Goal: Task Accomplishment & Management: Manage account settings

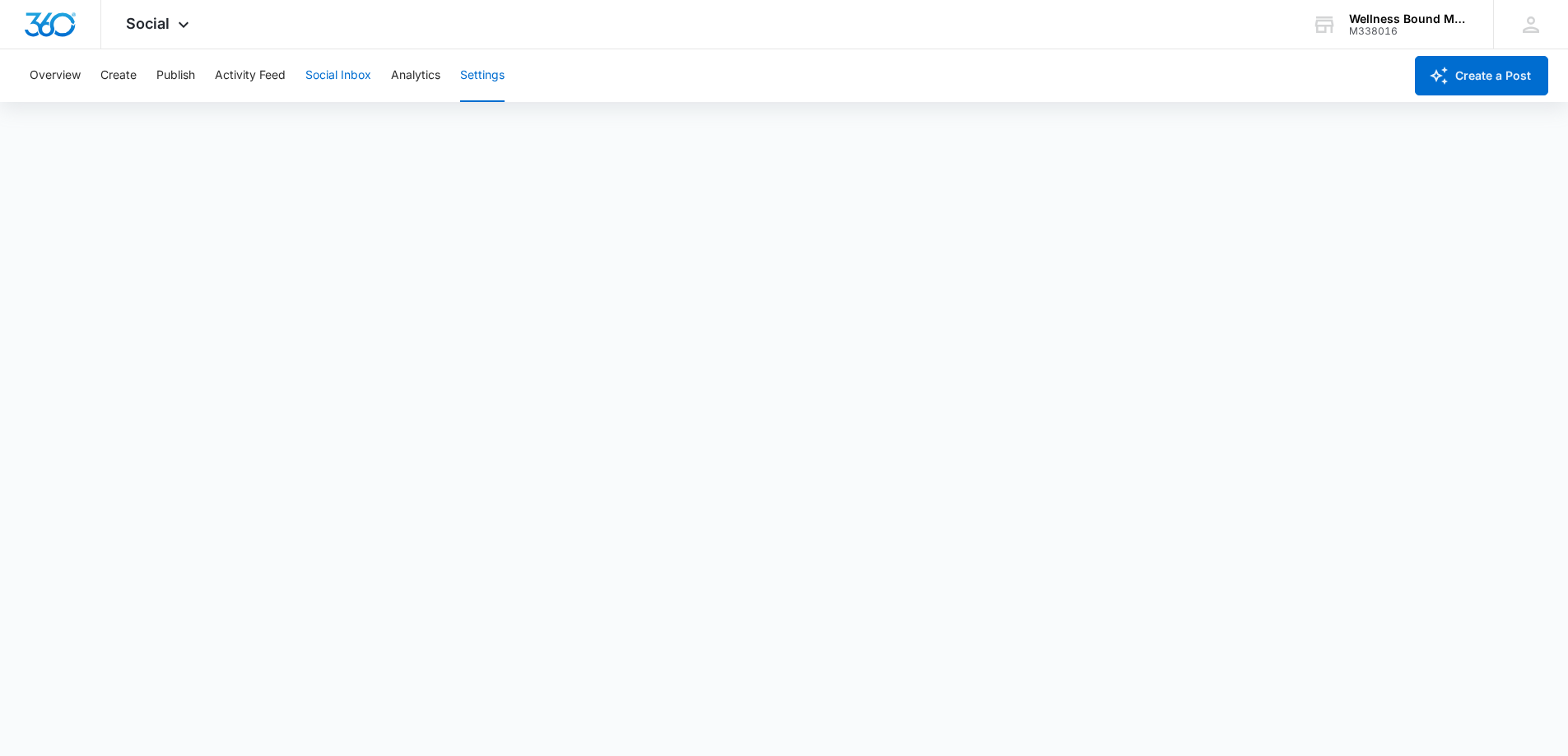
click at [325, 74] on button "Social Inbox" at bounding box center [338, 75] width 66 height 52
click at [236, 79] on button "Activity Feed" at bounding box center [250, 75] width 70 height 52
click at [316, 131] on button "Social Listening" at bounding box center [342, 126] width 84 height 46
click at [181, 73] on button "Publish" at bounding box center [175, 75] width 39 height 52
click at [42, 69] on button "Overview" at bounding box center [54, 75] width 51 height 52
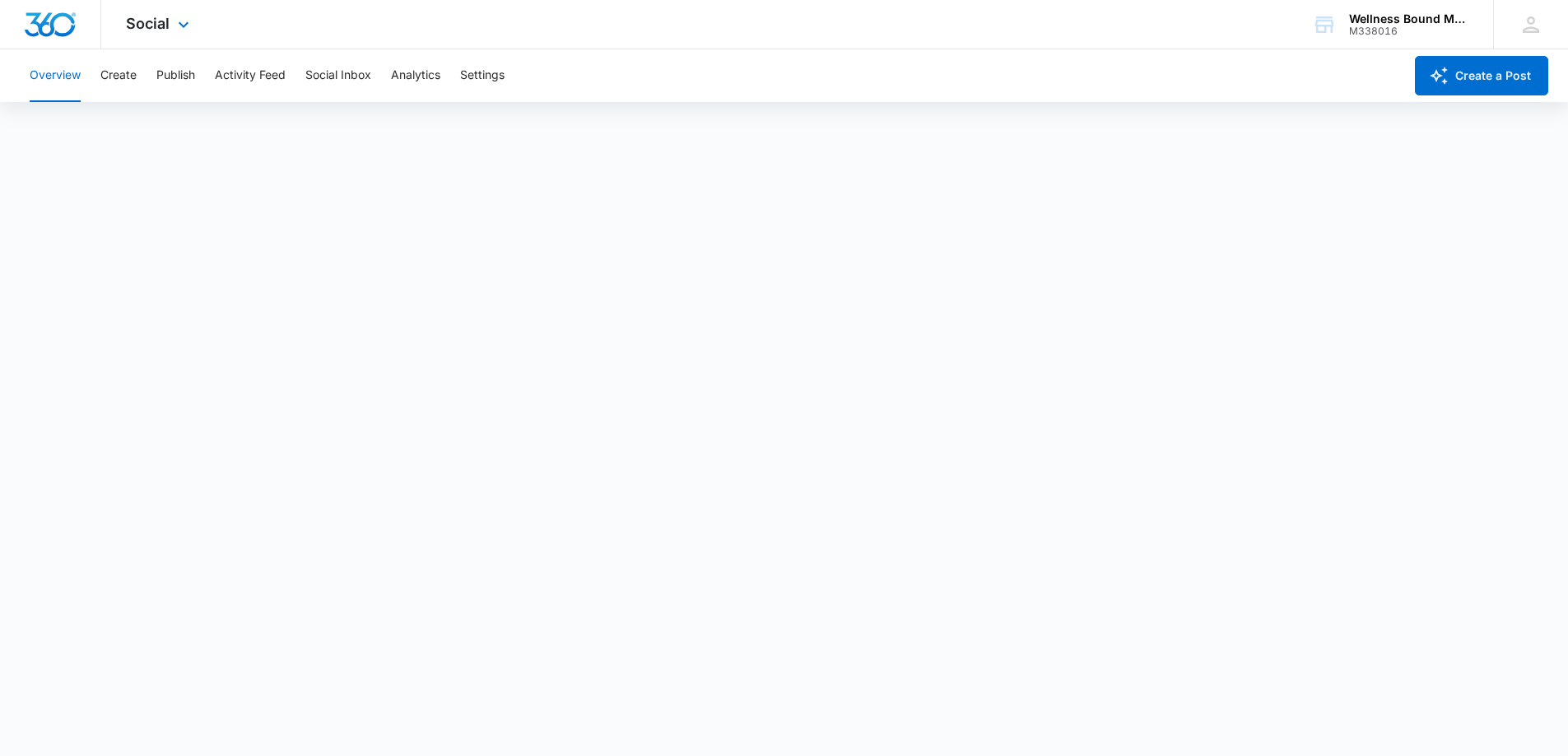
click at [165, 36] on div "Social Apps Reputation Websites Forms CRM Email Social POS Content Ads Intellig…" at bounding box center [160, 24] width 117 height 49
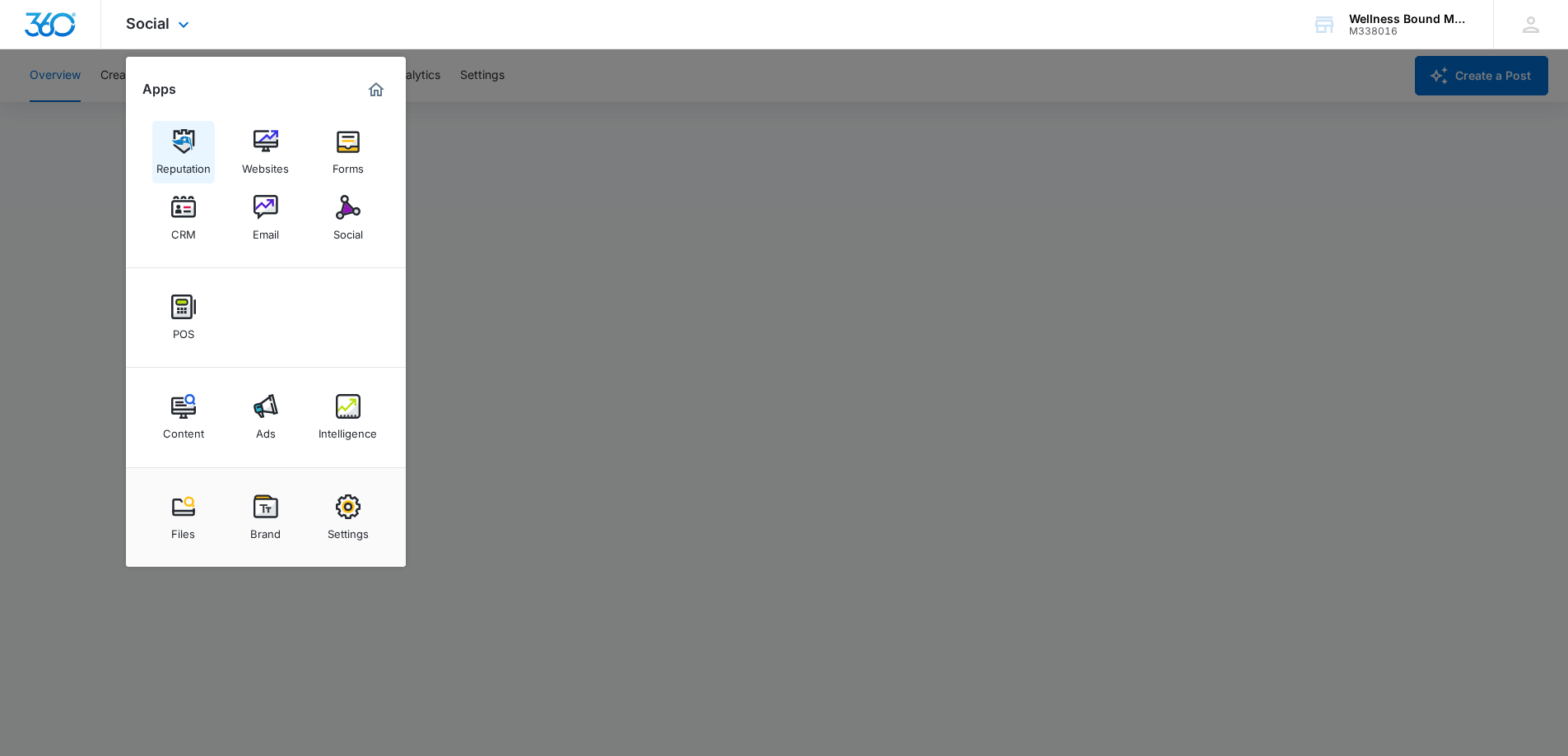
click at [194, 151] on img at bounding box center [183, 141] width 25 height 25
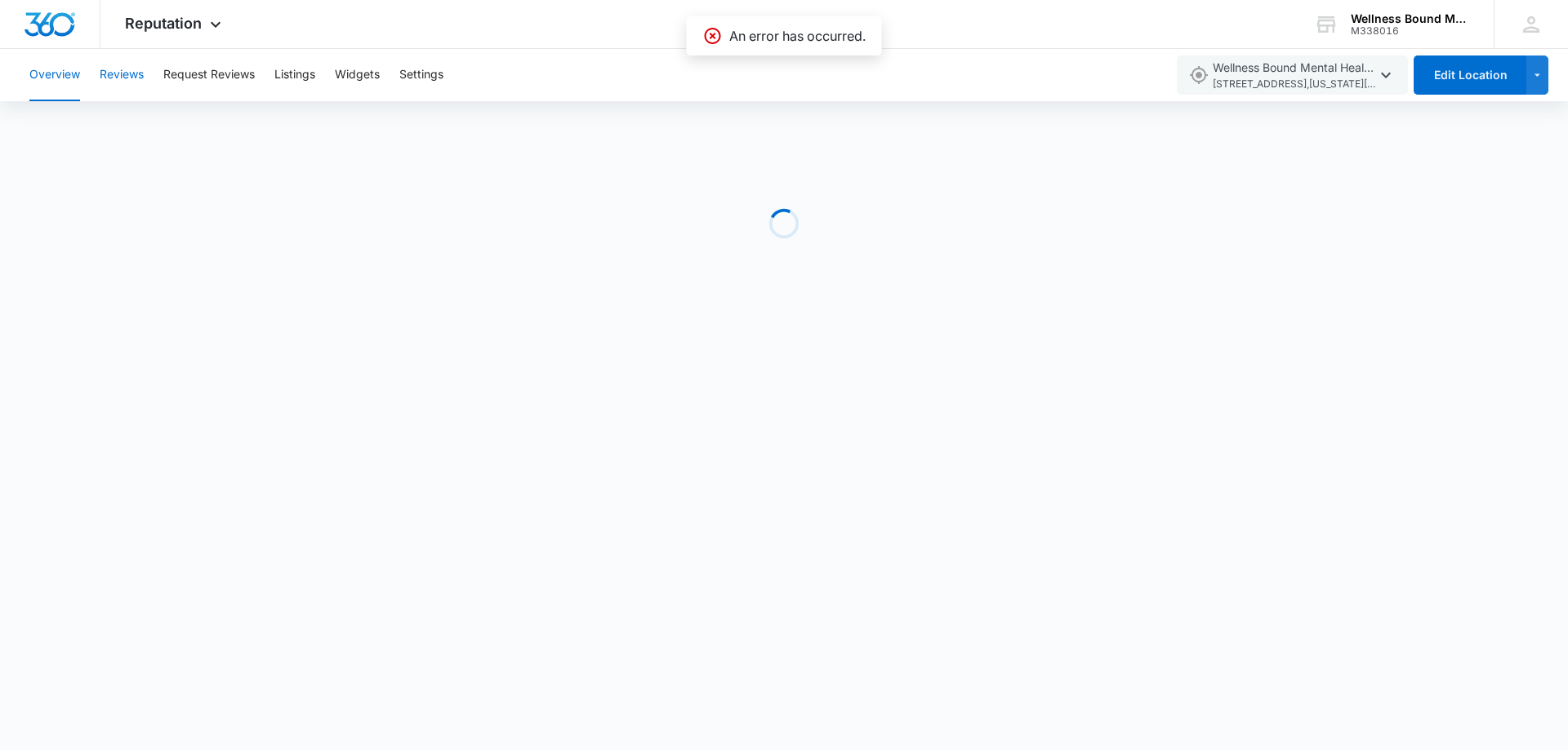
click at [129, 69] on button "Reviews" at bounding box center [122, 74] width 44 height 52
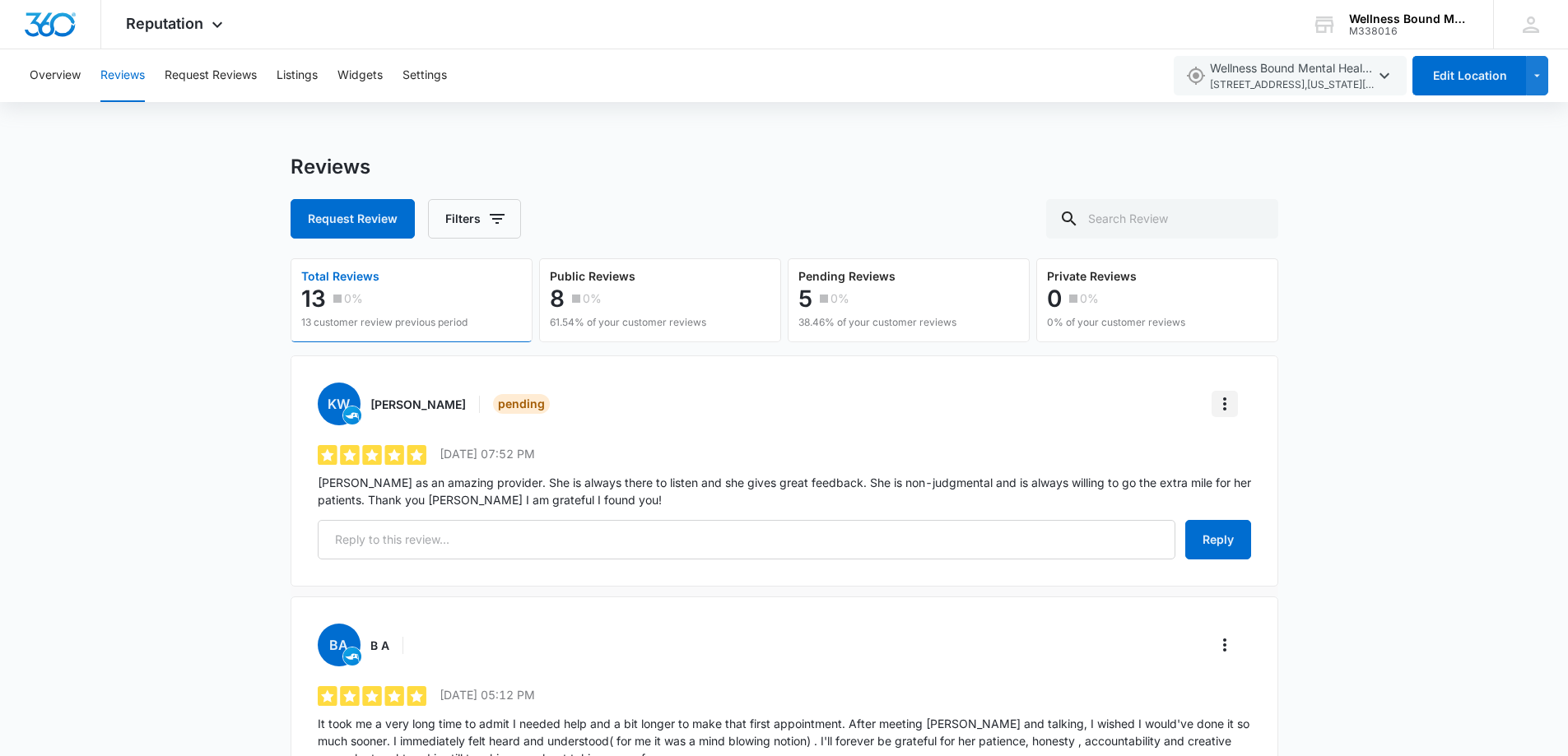
click at [1229, 404] on icon "More" at bounding box center [1224, 404] width 20 height 20
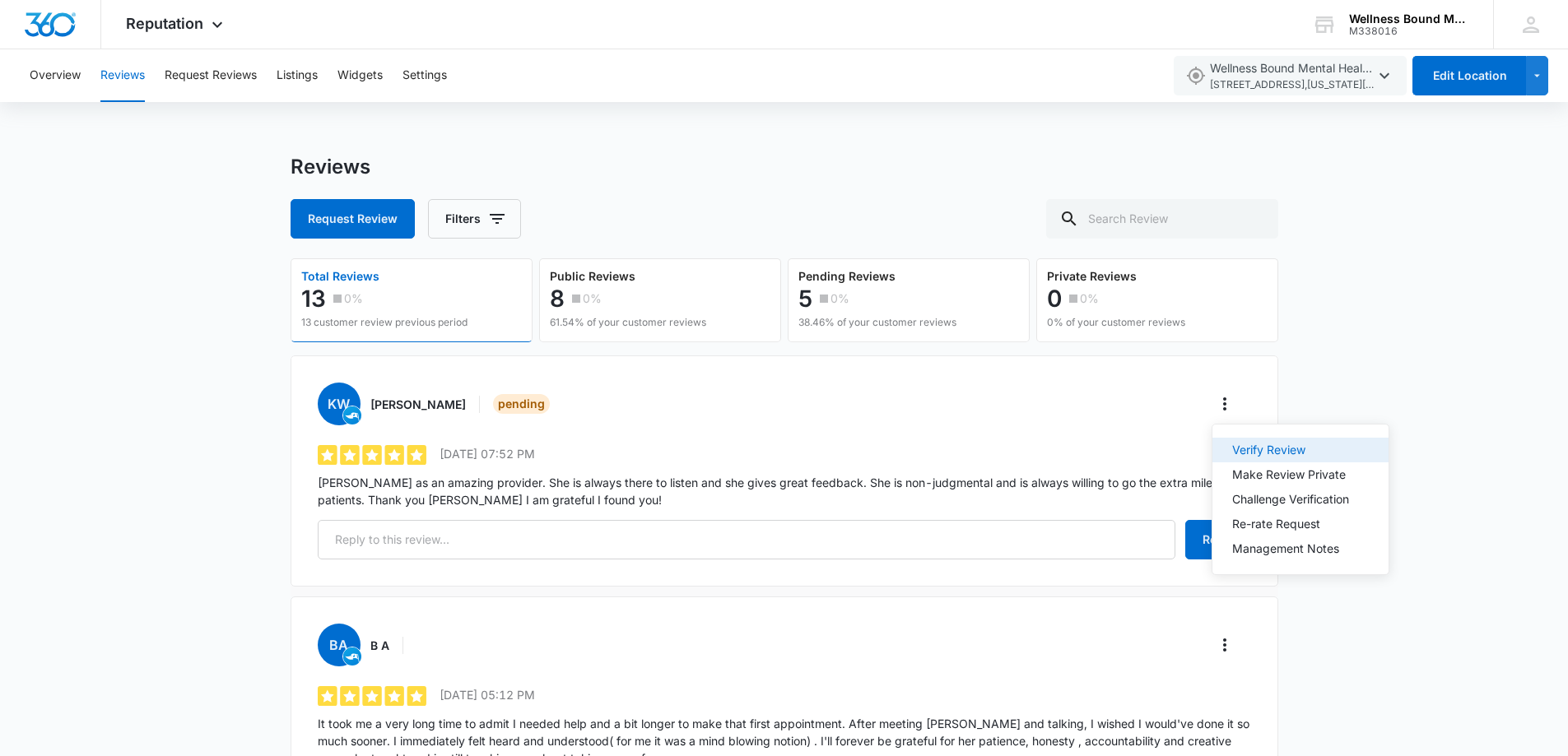
click at [1290, 450] on div "Verify Review" at bounding box center [1290, 449] width 117 height 11
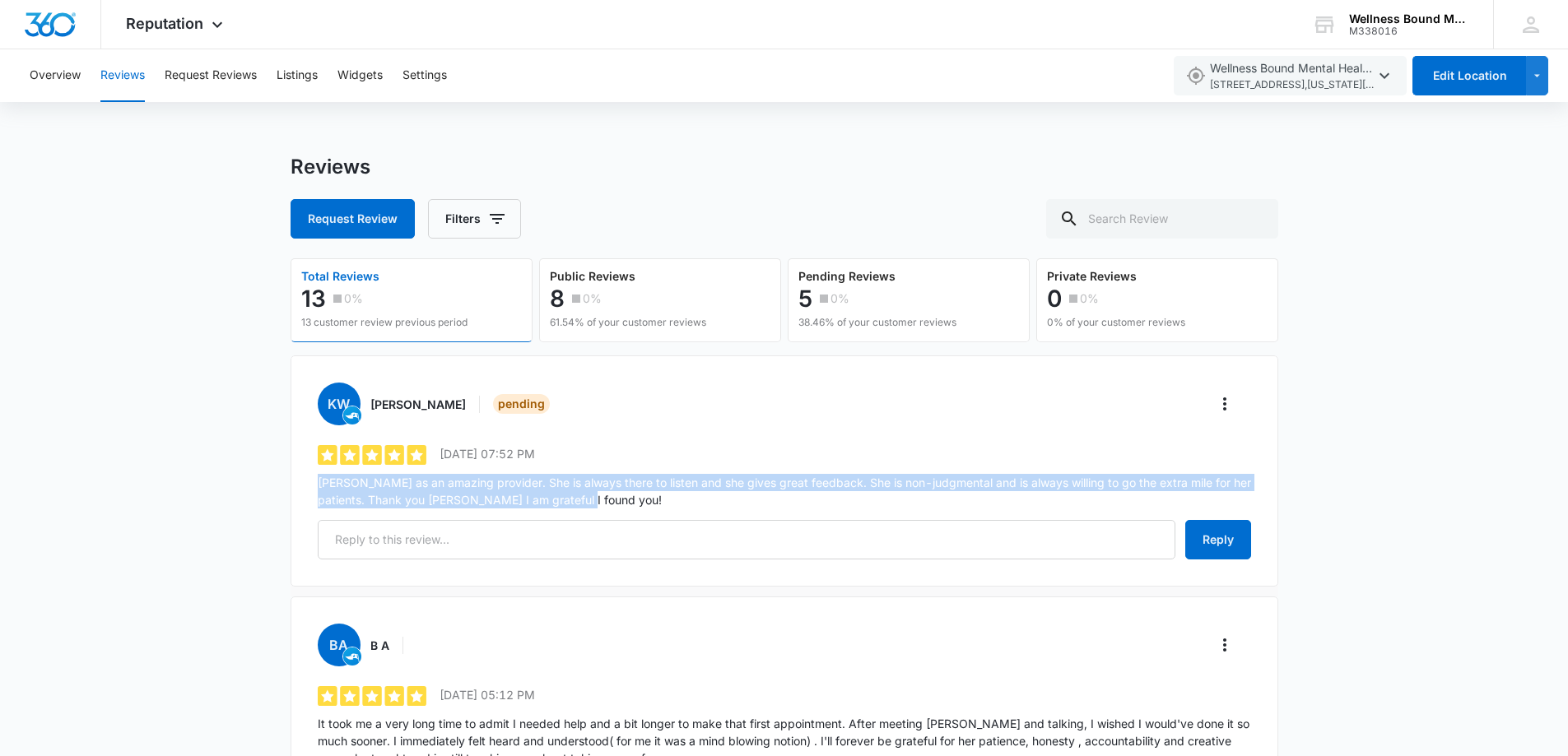
drag, startPoint x: 503, startPoint y: 501, endPoint x: 297, endPoint y: 484, distance: 206.7
click at [297, 484] on div "KW [PERSON_NAME] Pending 5 out of 5 [DATE] 07:52 PM [PERSON_NAME] as an amazing…" at bounding box center [784, 471] width 987 height 231
click at [1229, 405] on icon "More" at bounding box center [1224, 404] width 20 height 20
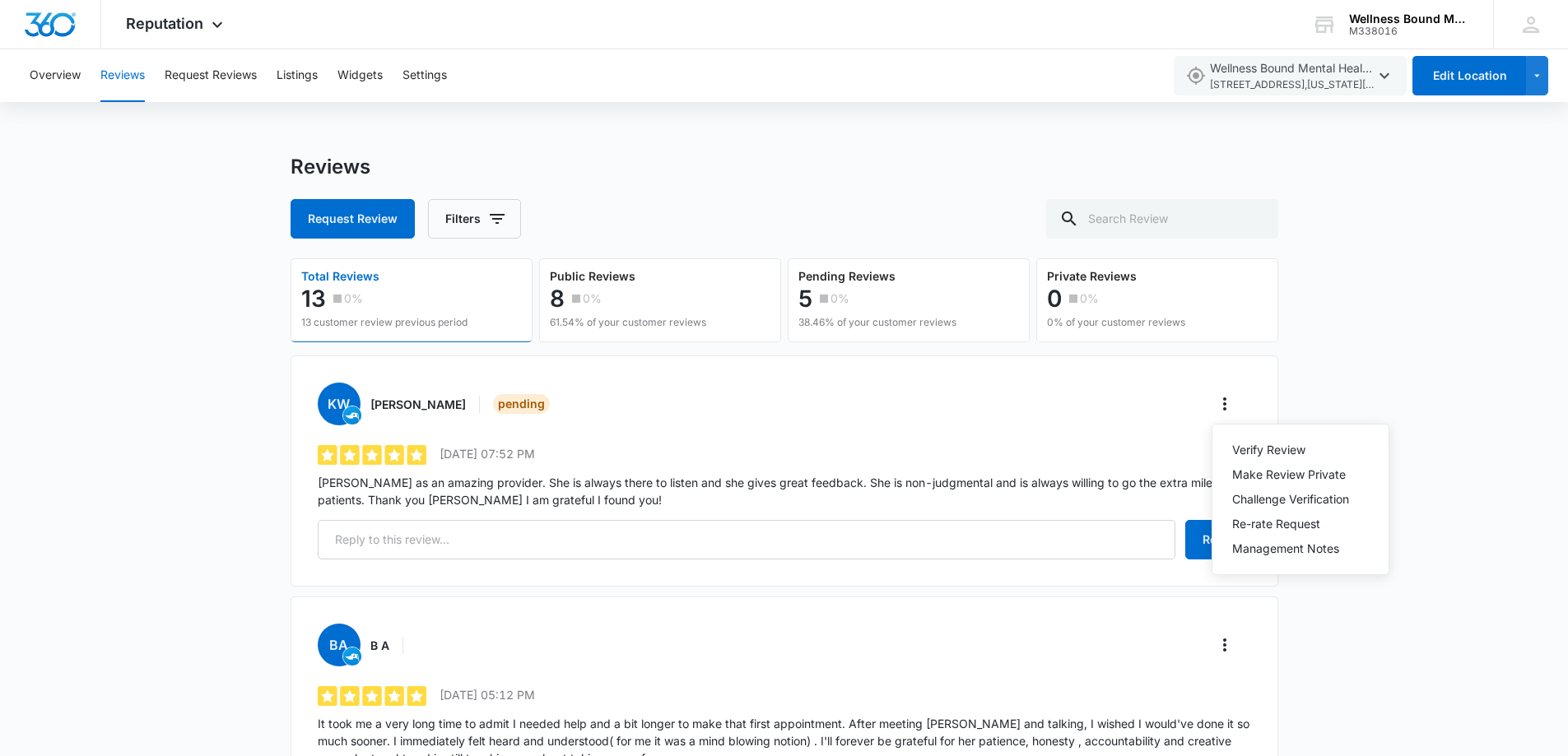
click at [547, 596] on div "BA B A 5 out of 5 [DATE] 05:12 PM It took me a very long time to admit I needed…" at bounding box center [784, 720] width 987 height 248
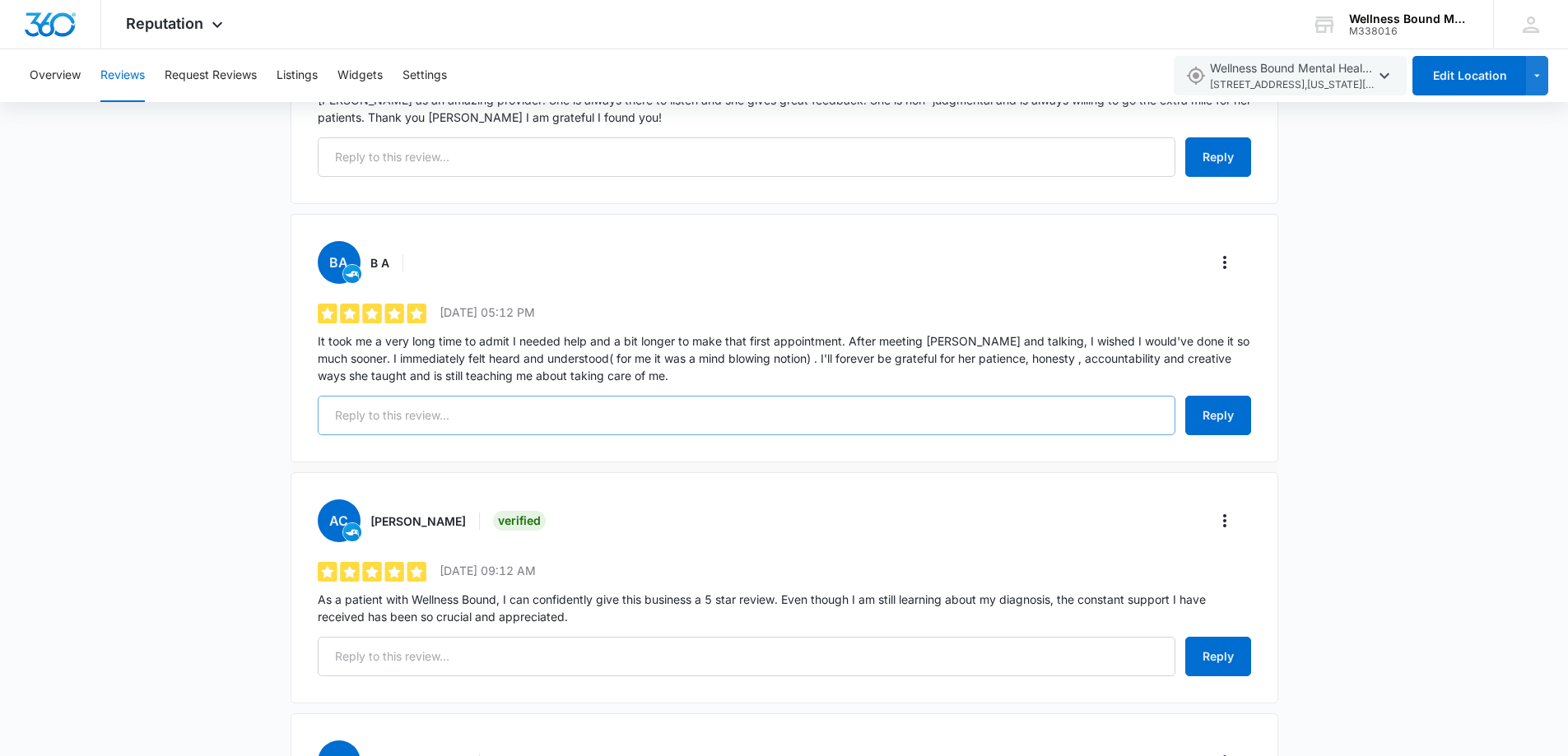
scroll to position [220, 0]
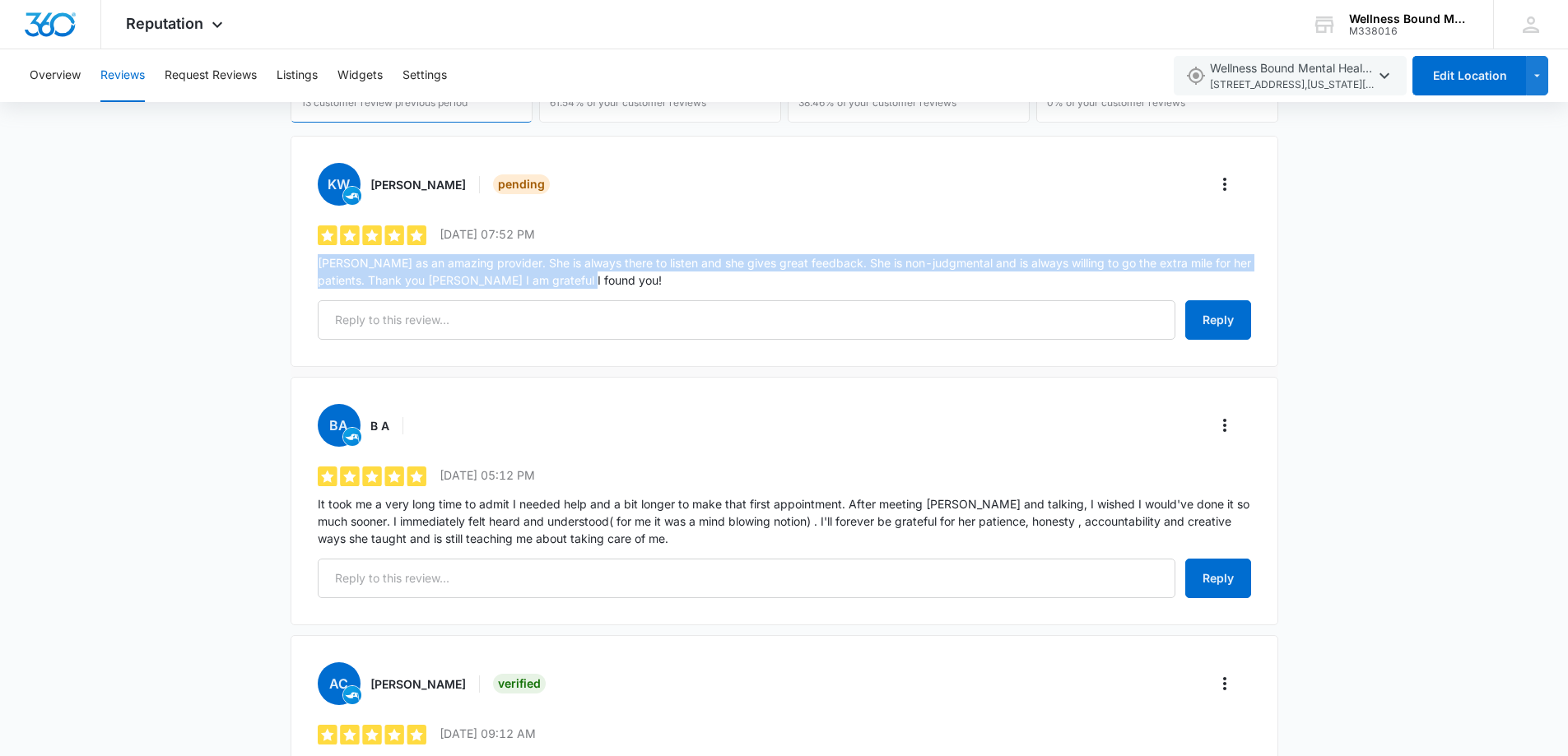
drag, startPoint x: 583, startPoint y: 284, endPoint x: 303, endPoint y: 265, distance: 280.6
click at [303, 265] on div "KW [PERSON_NAME] Pending 5 out of 5 [DATE] 07:52 PM [PERSON_NAME] as an amazing…" at bounding box center [784, 251] width 987 height 231
copy p "[PERSON_NAME] as an amazing provider. She is always there to listen and she giv…"
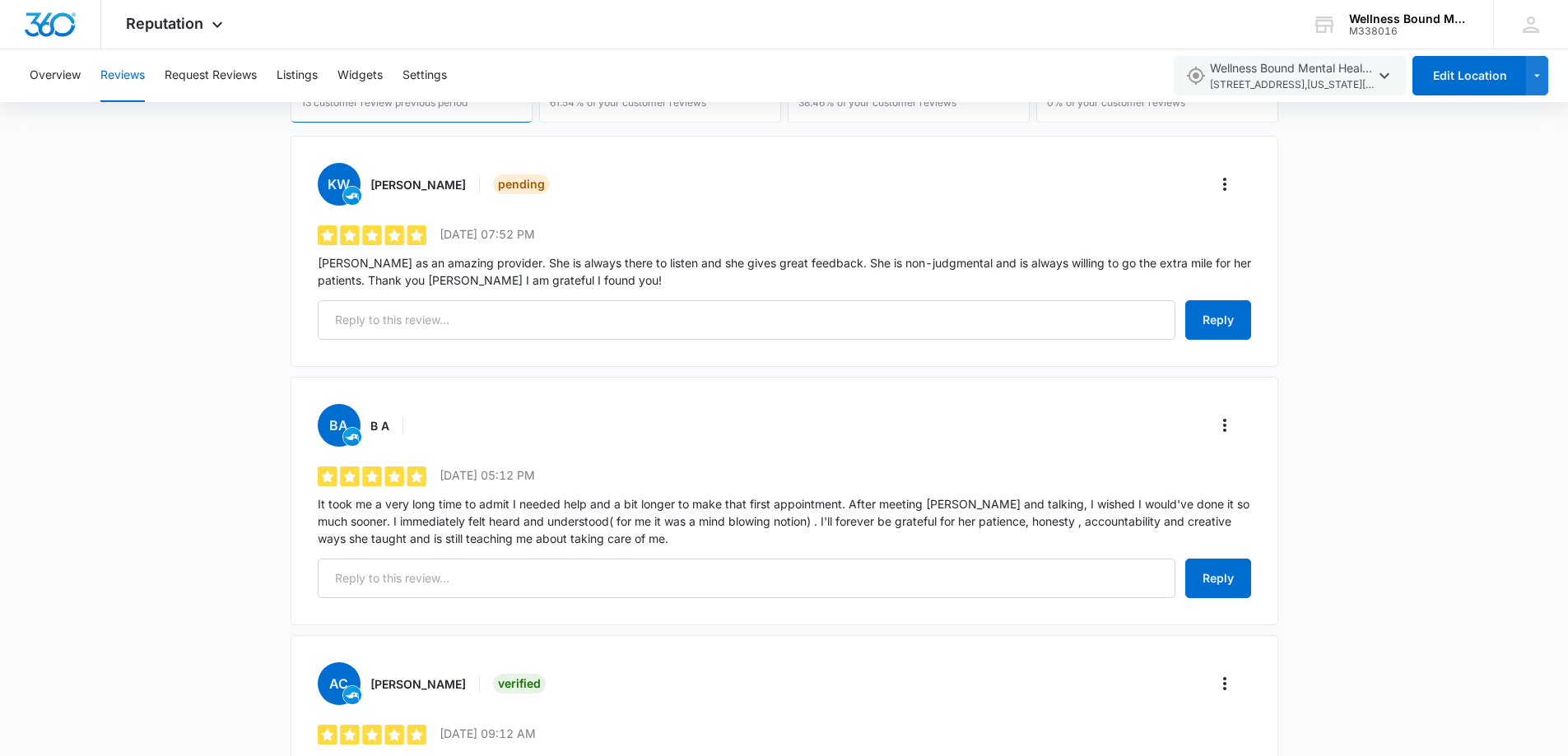
click at [574, 501] on p "It took me a very long time to admit I needed help and a bit longer to make tha…" at bounding box center [784, 521] width 933 height 52
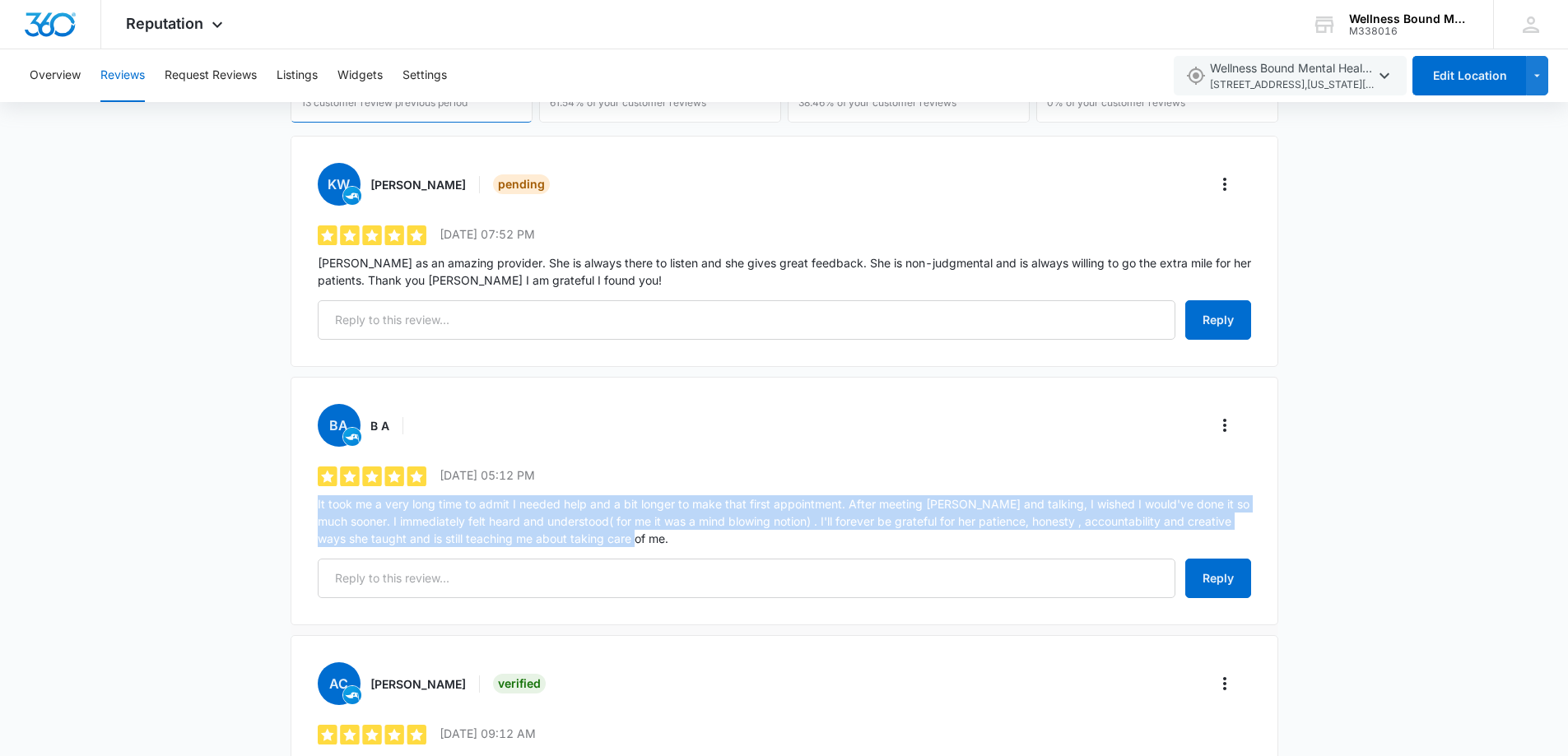
drag, startPoint x: 647, startPoint y: 539, endPoint x: 296, endPoint y: 501, distance: 353.1
click at [296, 499] on div "BA B A 5 out of 5 [DATE] 05:12 PM It took me a very long time to admit I needed…" at bounding box center [784, 501] width 987 height 248
copy p "It took me a very long time to admit I needed help and a bit longer to make tha…"
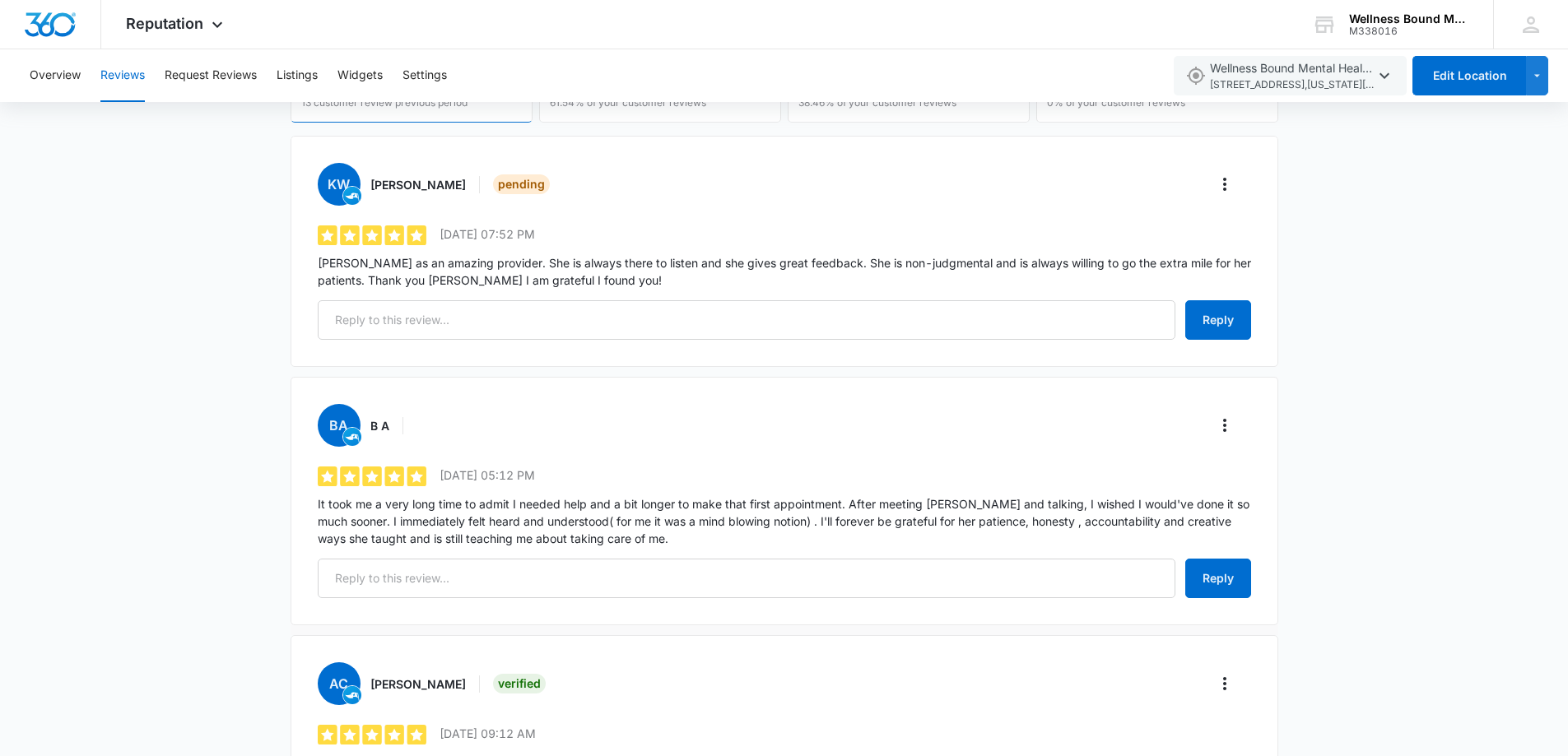
click at [720, 400] on div "BA B A 5 out of 5 [DATE] 05:12 PM It took me a very long time to admit I needed…" at bounding box center [784, 501] width 987 height 248
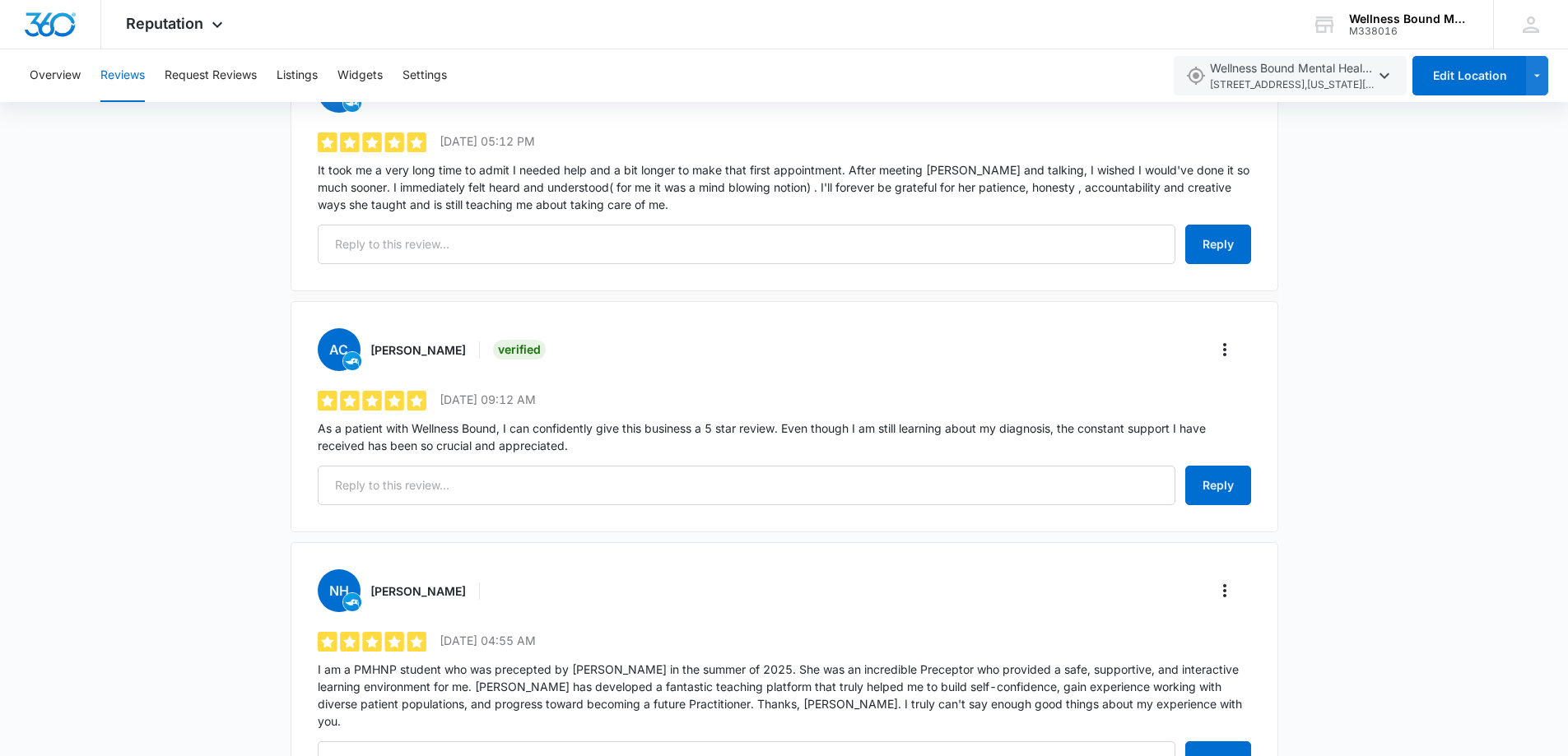
scroll to position [658, 0]
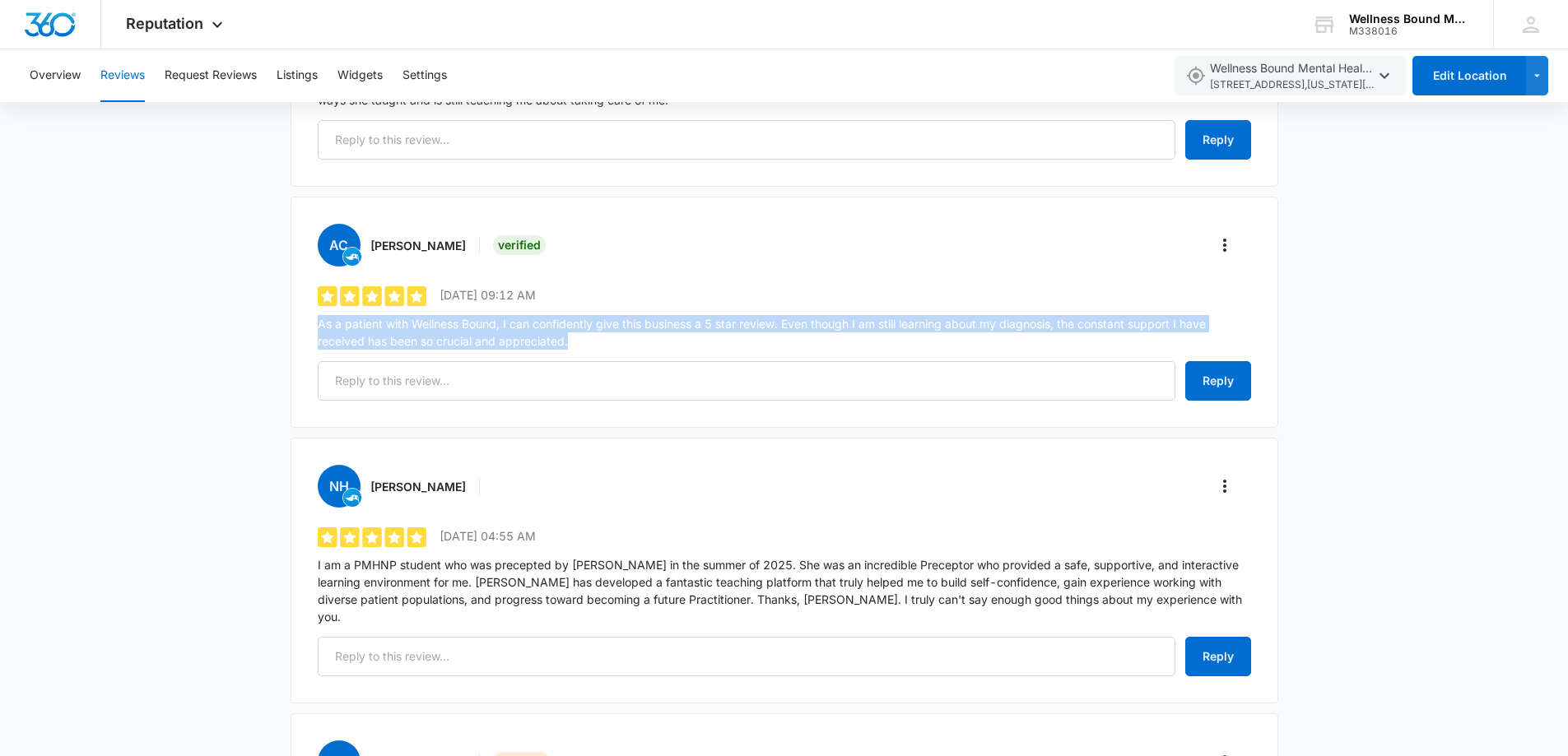
drag, startPoint x: 480, startPoint y: 327, endPoint x: 314, endPoint y: 320, distance: 166.1
click at [314, 320] on div "AC [PERSON_NAME] Verified 5 out of 5 [DATE] 09:12 AM As a patient with Wellness…" at bounding box center [784, 312] width 987 height 231
copy p "As a patient with Wellness Bound, I can confidently give this business a 5 star…"
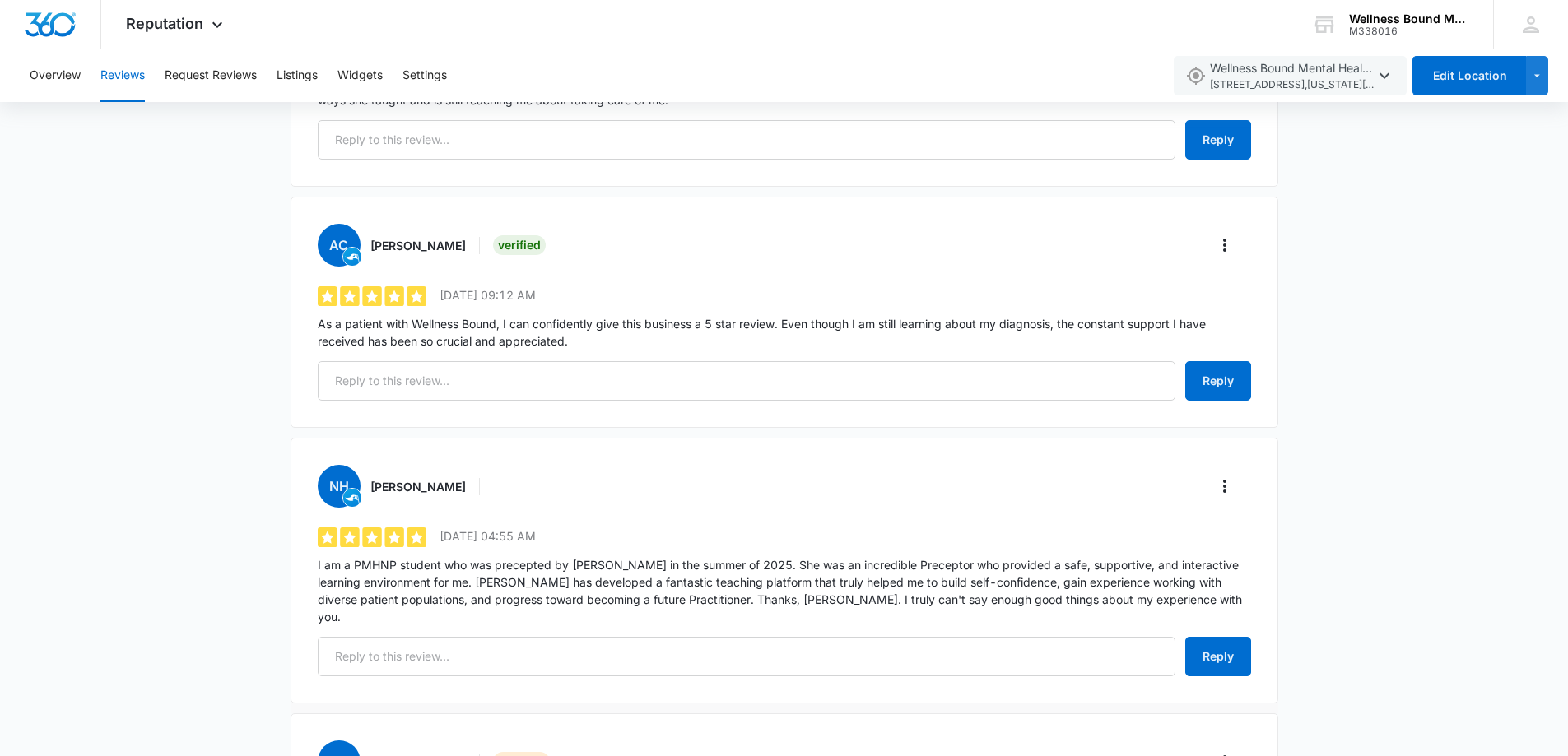
click at [666, 486] on div "NH [PERSON_NAME]" at bounding box center [784, 486] width 933 height 43
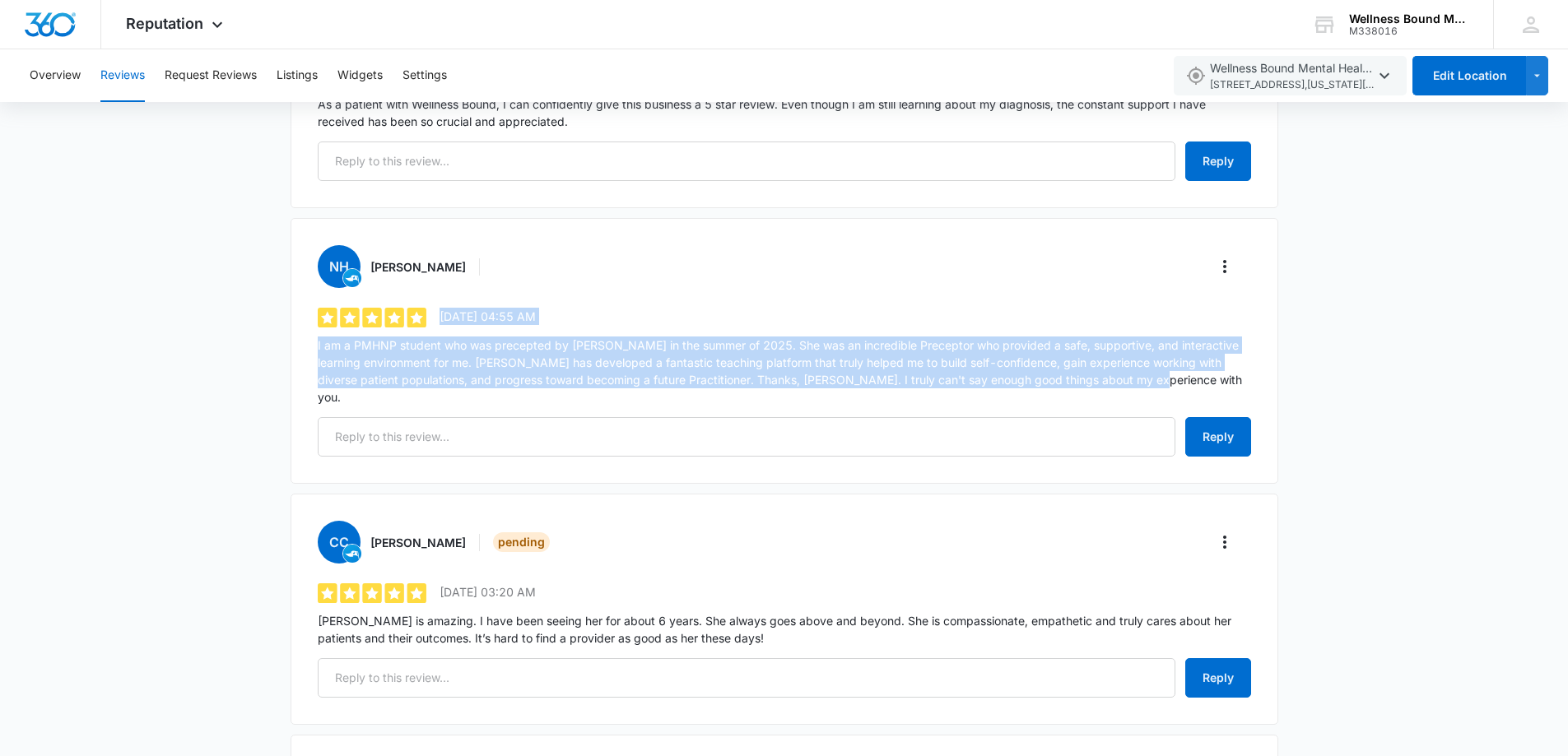
drag, startPoint x: 1136, startPoint y: 378, endPoint x: 279, endPoint y: 336, distance: 858.0
click at [279, 336] on div "Reviews Request Review Filters Total Reviews 13 0% 13 customer review previous …" at bounding box center [784, 637] width 1568 height 2721
click at [580, 356] on p "I am a PMHNP student who was precepted by [PERSON_NAME] in the summer of 2025. …" at bounding box center [784, 371] width 933 height 69
drag, startPoint x: 1154, startPoint y: 381, endPoint x: 305, endPoint y: 349, distance: 849.6
click at [305, 349] on div "NH [PERSON_NAME] 5 out of 5 [DATE] 04:55 AM I am a PMHNP student who was precep…" at bounding box center [784, 351] width 987 height 265
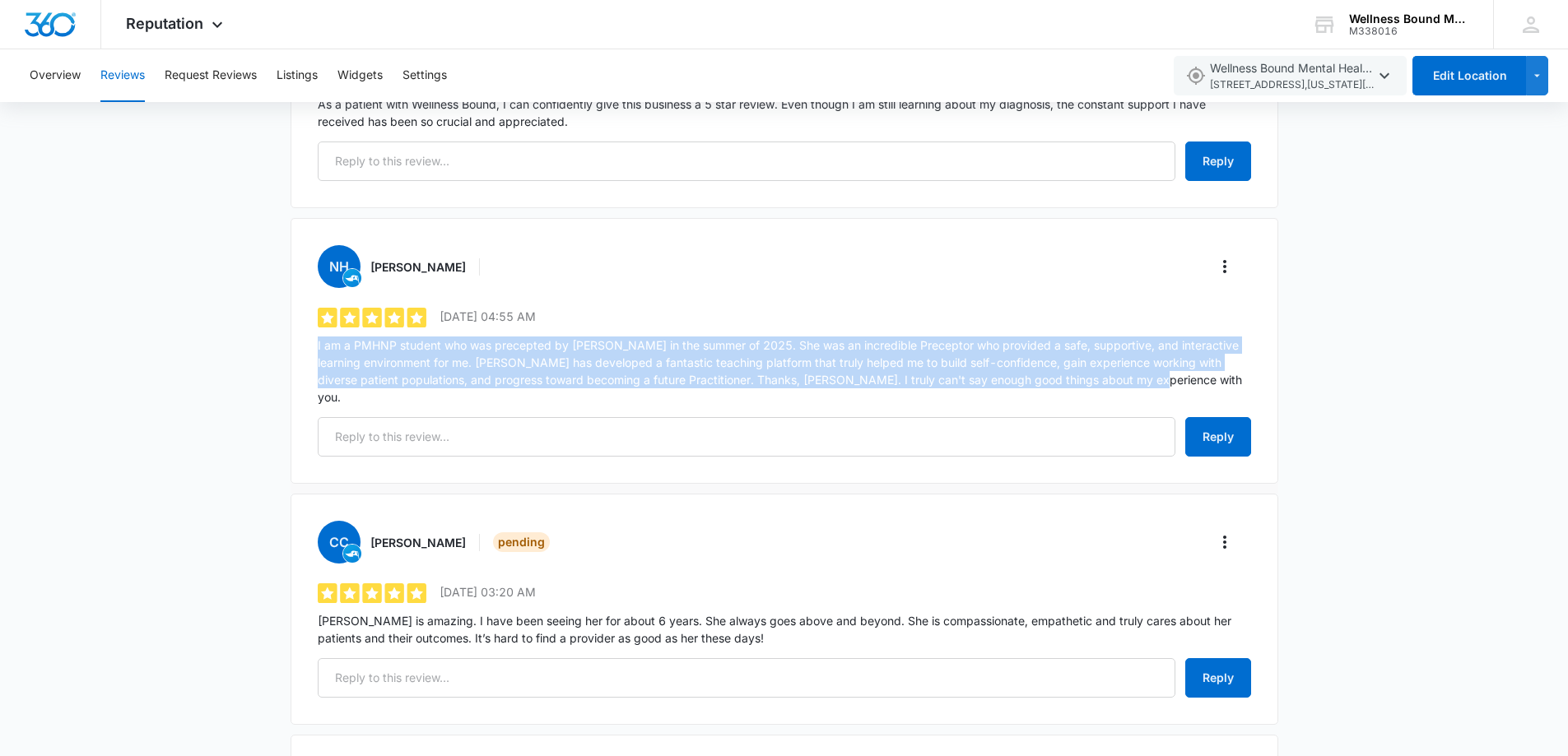
copy p "I am a PMHNP student who was precepted by [PERSON_NAME] in the summer of 2025. …"
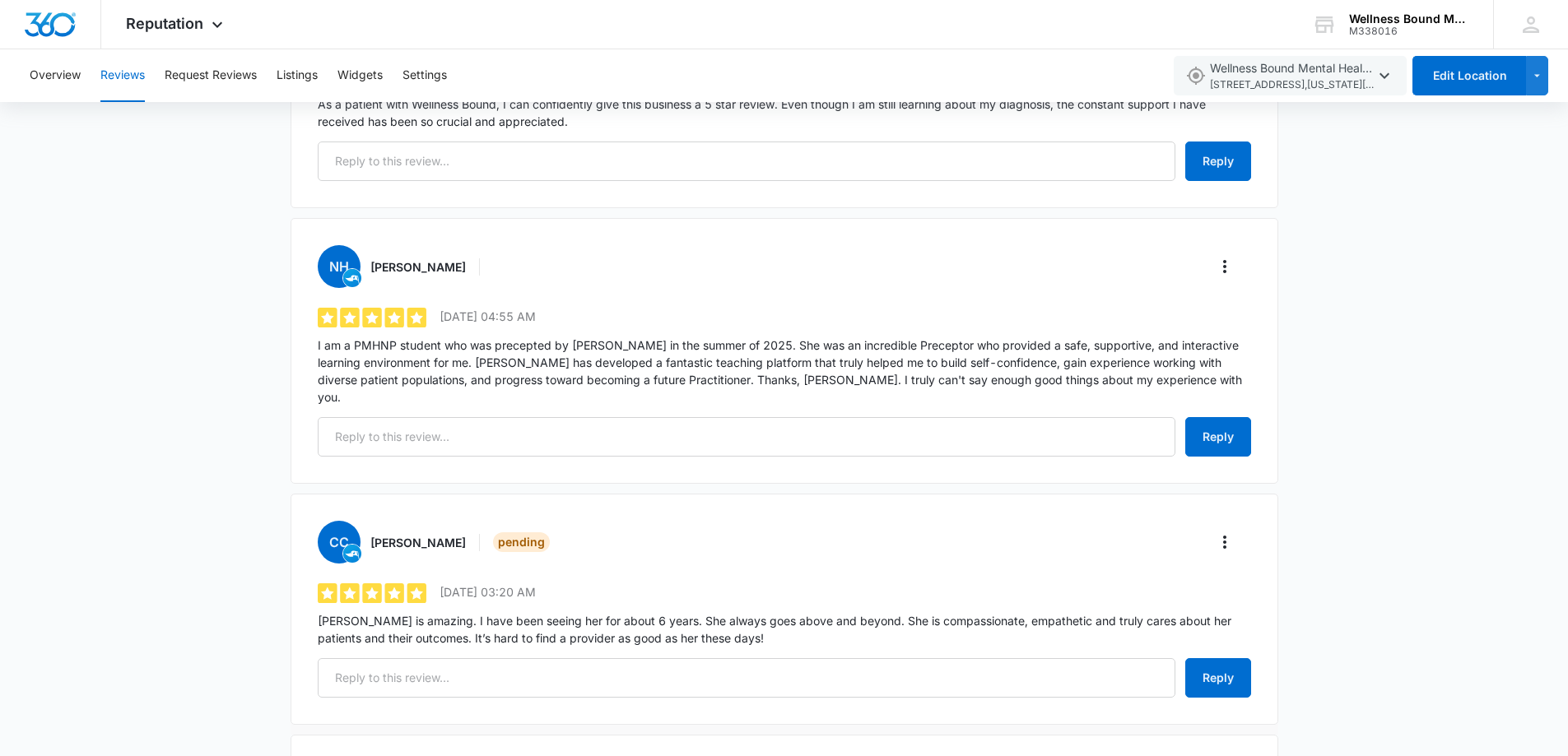
click at [619, 494] on div "CC [PERSON_NAME] Pending 5 out of 5 [DATE] 03:20 AM [PERSON_NAME] is amazing. I…" at bounding box center [784, 609] width 987 height 231
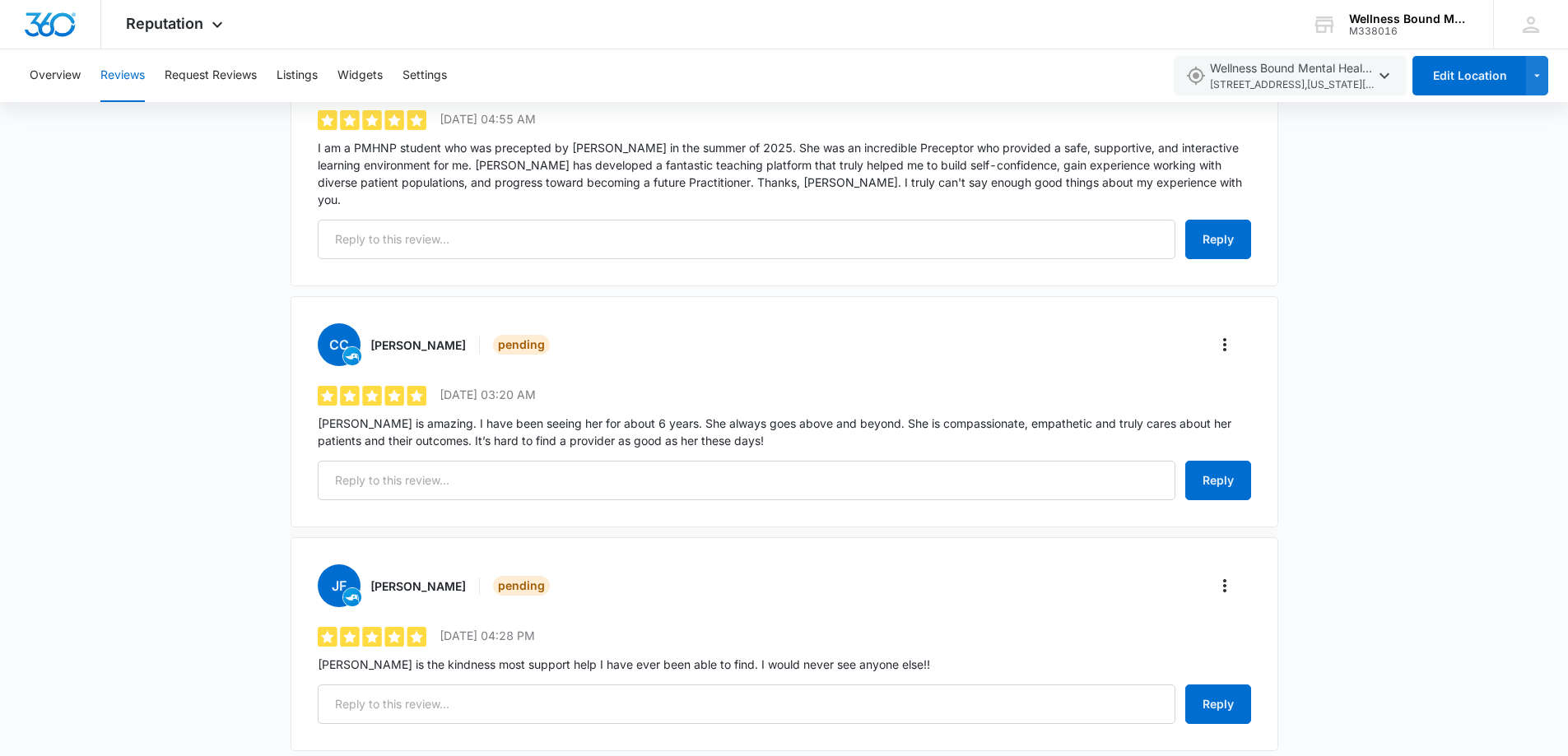
scroll to position [1097, 0]
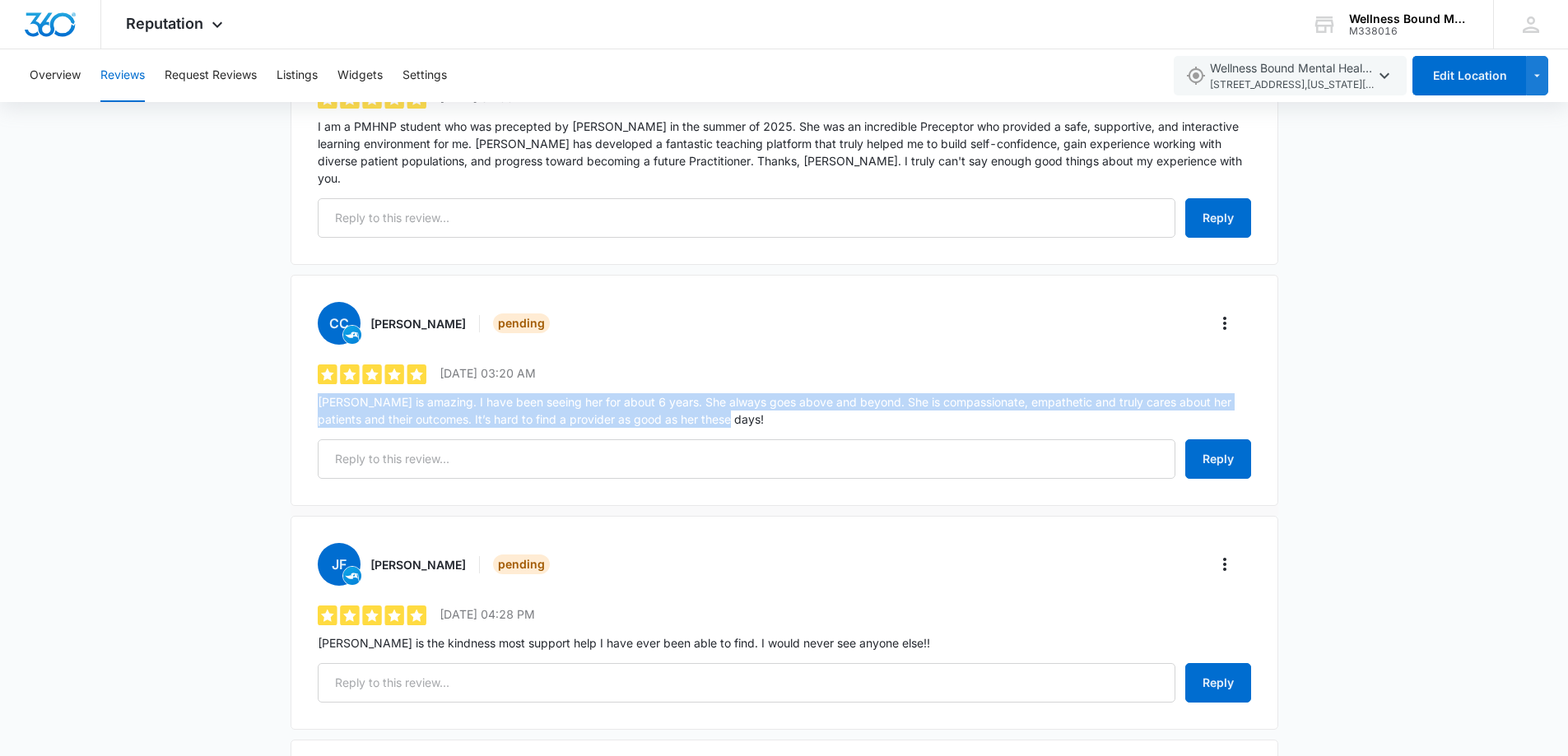
drag, startPoint x: 718, startPoint y: 407, endPoint x: 304, endPoint y: 381, distance: 414.8
click at [304, 381] on div "CC [PERSON_NAME] Pending 5 out of 5 [DATE] 03:20 AM [PERSON_NAME] is amazing. I…" at bounding box center [784, 390] width 987 height 231
copy p "[PERSON_NAME] is amazing. I have been seeing her for about 6 years. She always …"
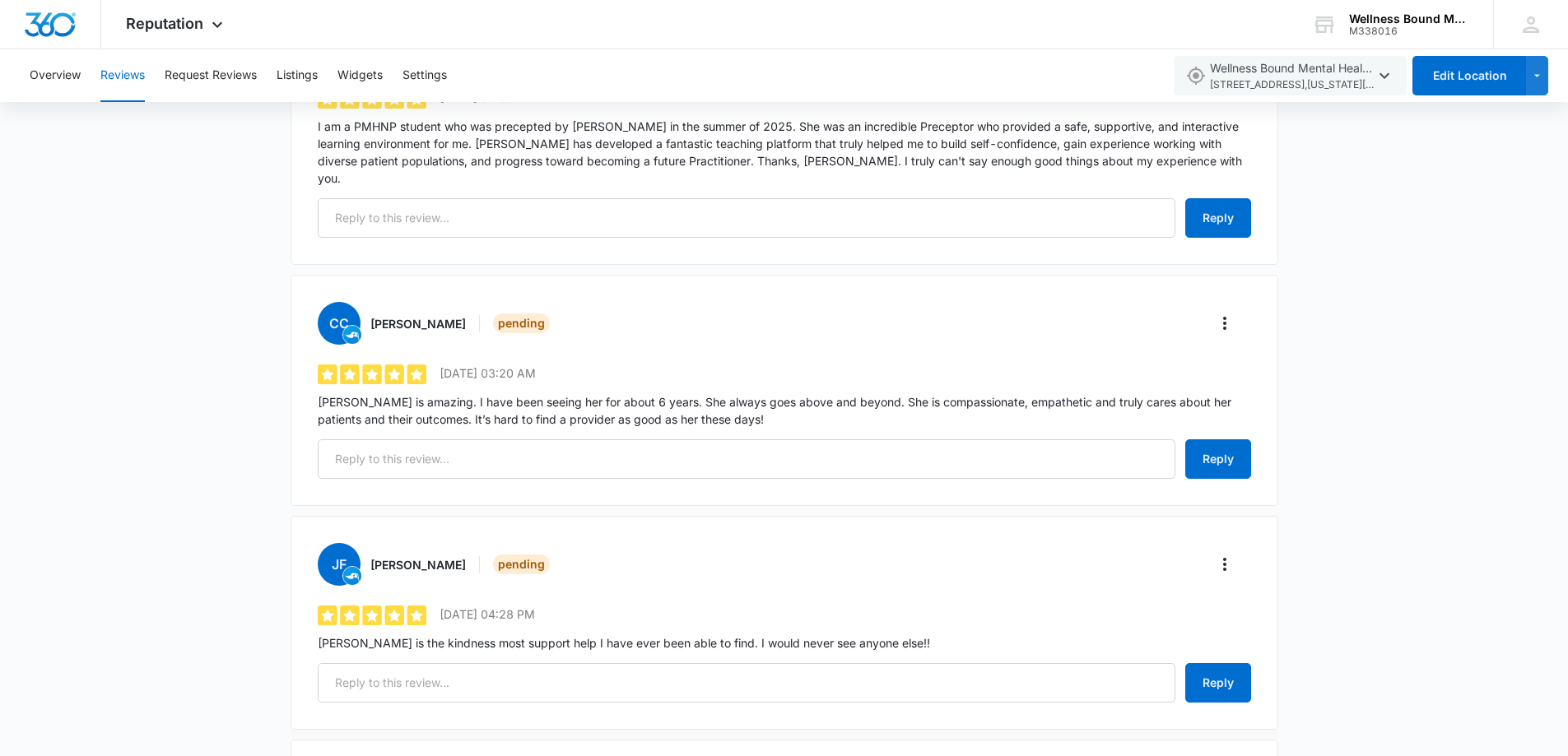
click at [705, 516] on div "[PERSON_NAME] Pending 5 out of 5 [DATE] 04:28 PM [PERSON_NAME] is the kindness …" at bounding box center [784, 623] width 987 height 214
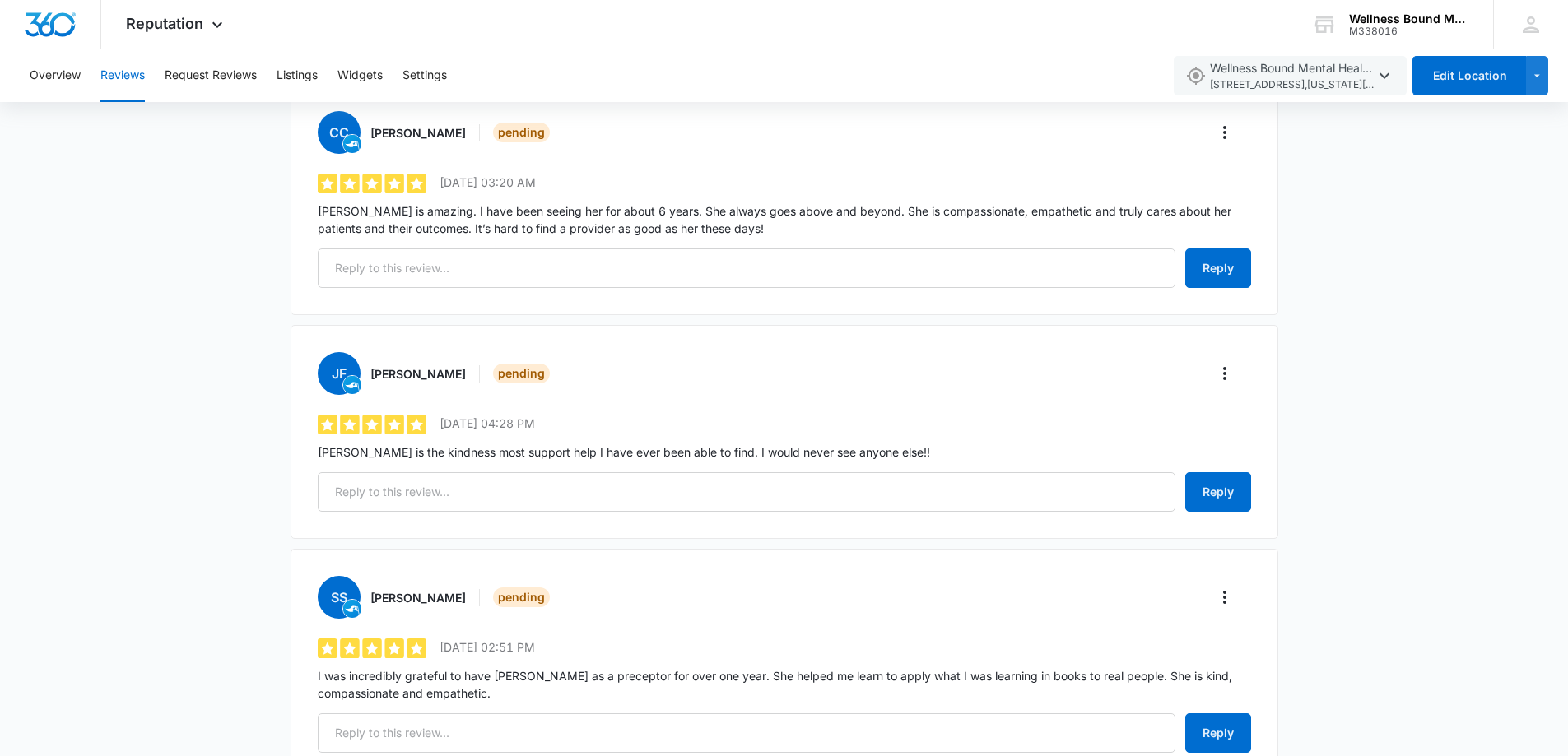
scroll to position [1317, 0]
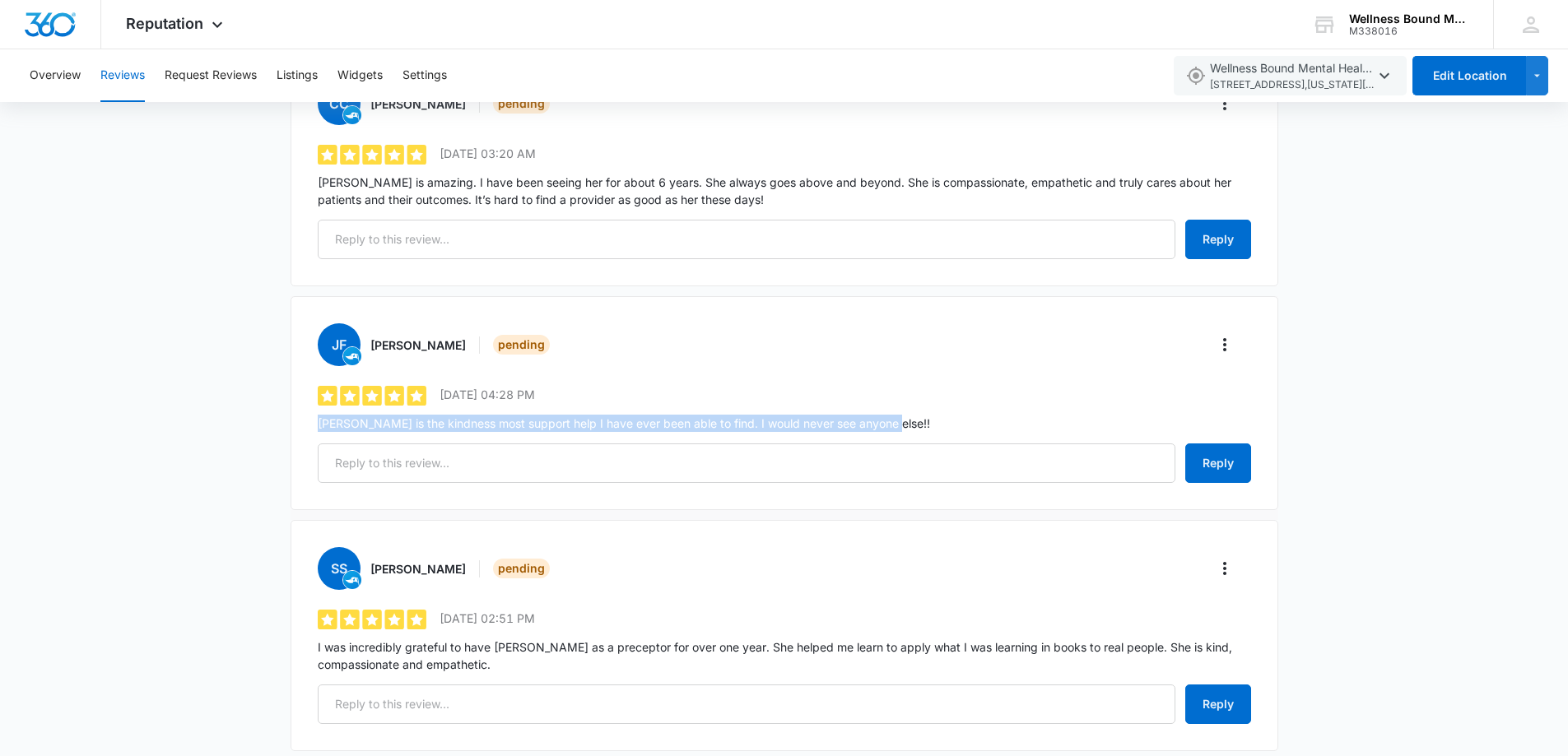
drag, startPoint x: 839, startPoint y: 406, endPoint x: 319, endPoint y: 413, distance: 520.0
click at [319, 415] on p "[PERSON_NAME] is the kindness most support help I have ever been able to find. …" at bounding box center [784, 424] width 933 height 17
copy p "[PERSON_NAME] is the kindness most support help I have ever been able to find. …"
click at [664, 520] on div "ss [PERSON_NAME] Pending 5 out of 5 [DATE] 02:51 PM I was incredibly grateful t…" at bounding box center [784, 635] width 987 height 231
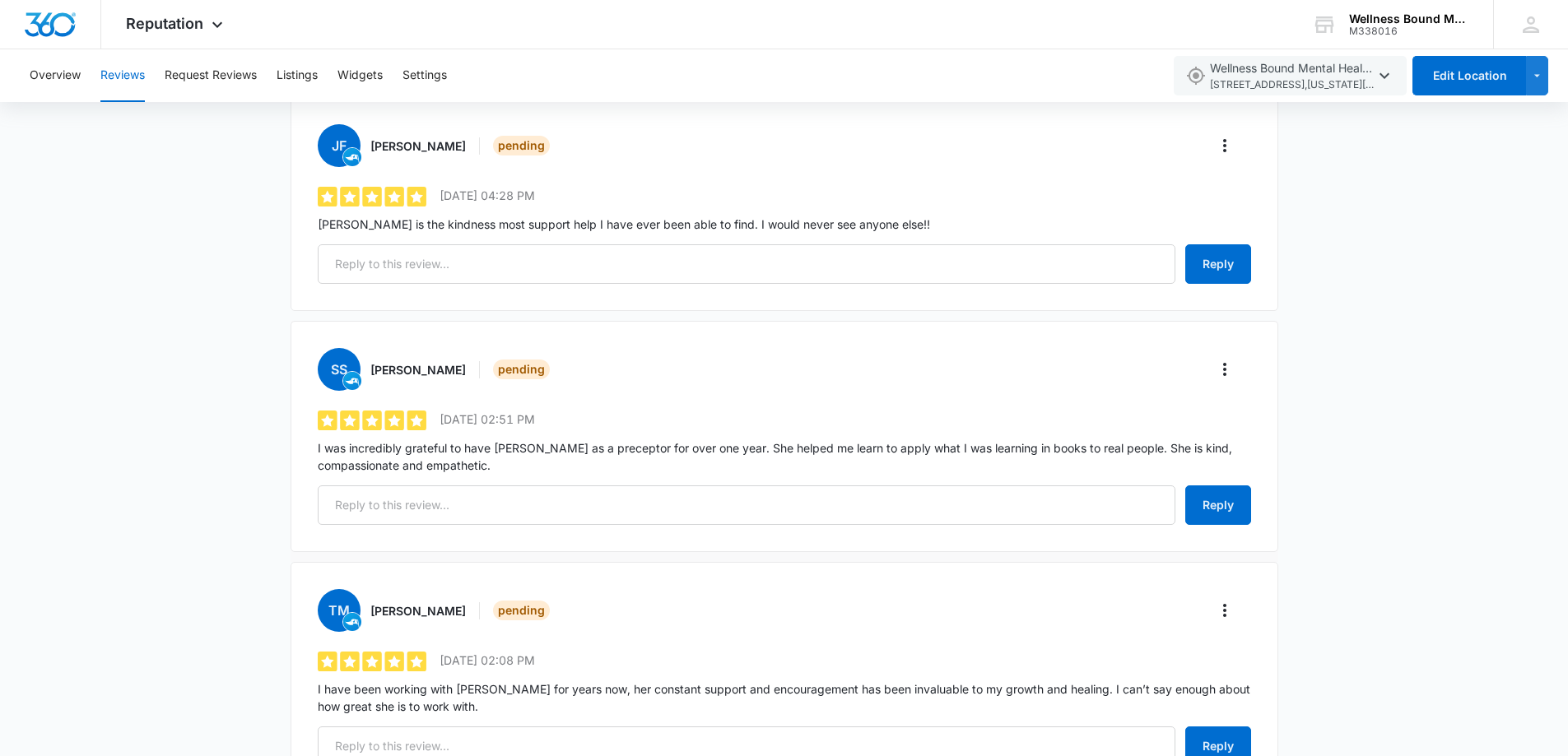
scroll to position [1536, 0]
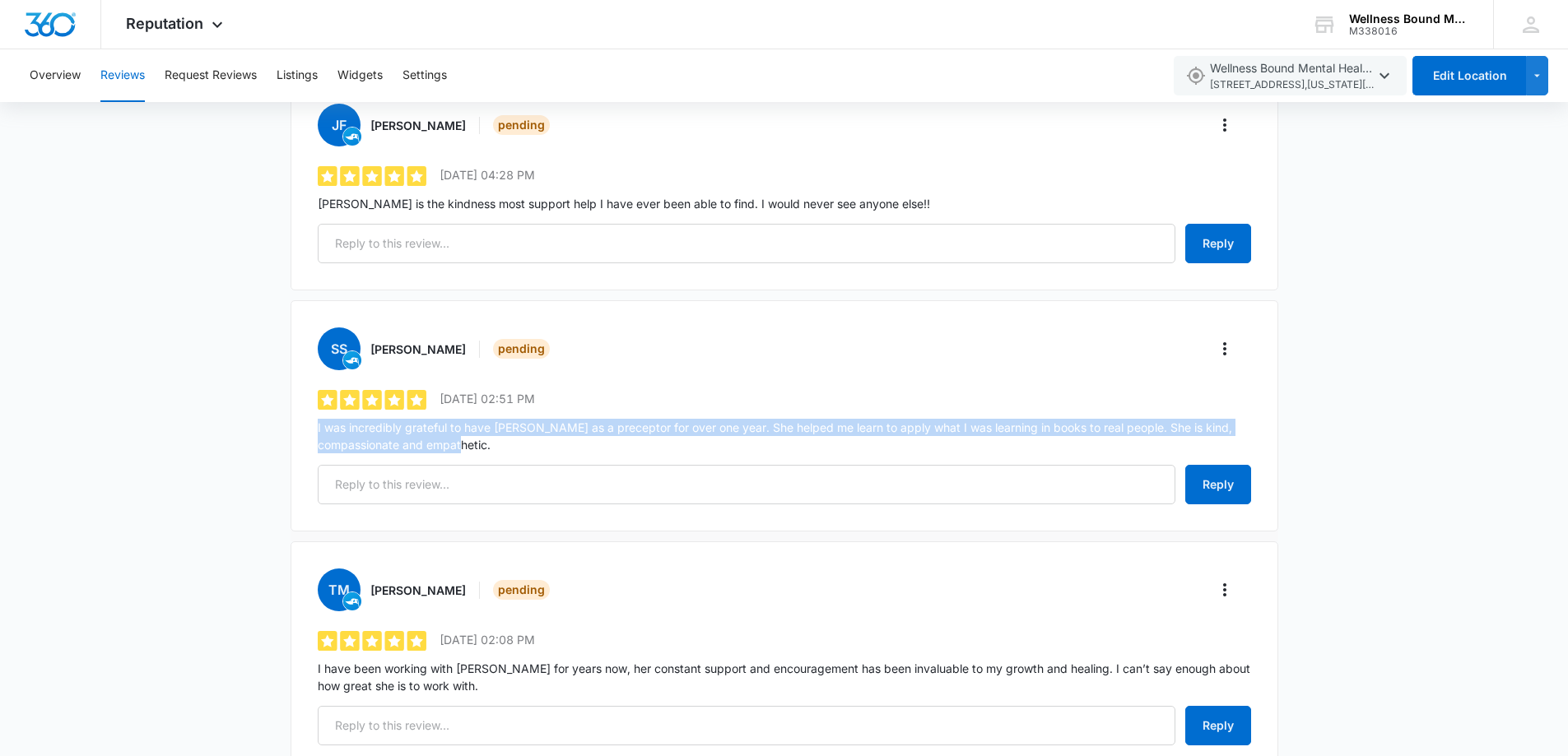
drag, startPoint x: 496, startPoint y: 434, endPoint x: 318, endPoint y: 409, distance: 179.7
click at [318, 419] on p "I was incredibly grateful to have [PERSON_NAME] as a preceptor for over one yea…" at bounding box center [784, 436] width 933 height 34
copy p "I was incredibly grateful to have [PERSON_NAME] as a preceptor for over one yea…"
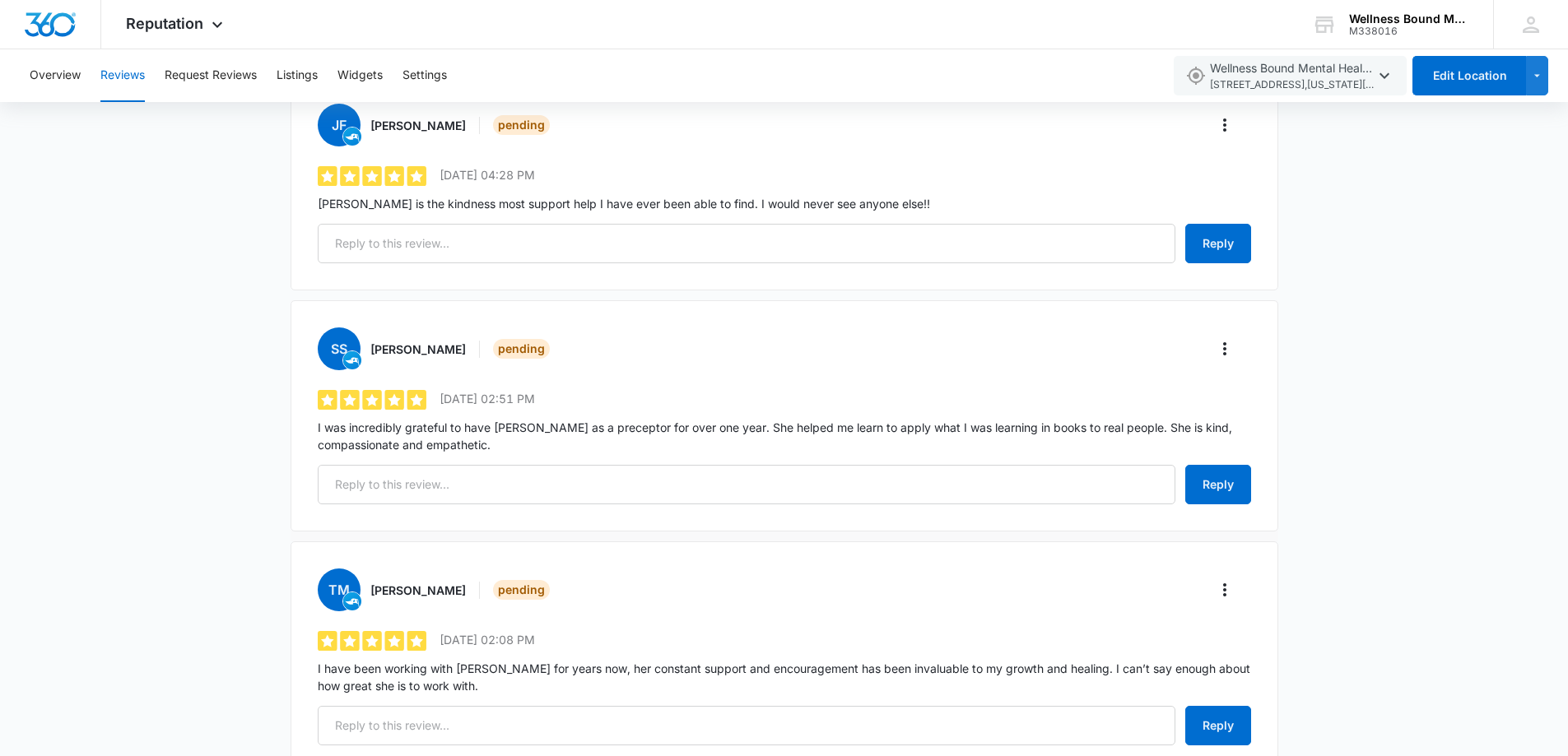
click at [743, 515] on li "ss [PERSON_NAME] Pending 5 out of 5 [DATE] 02:51 PM I was incredibly grateful t…" at bounding box center [784, 421] width 987 height 241
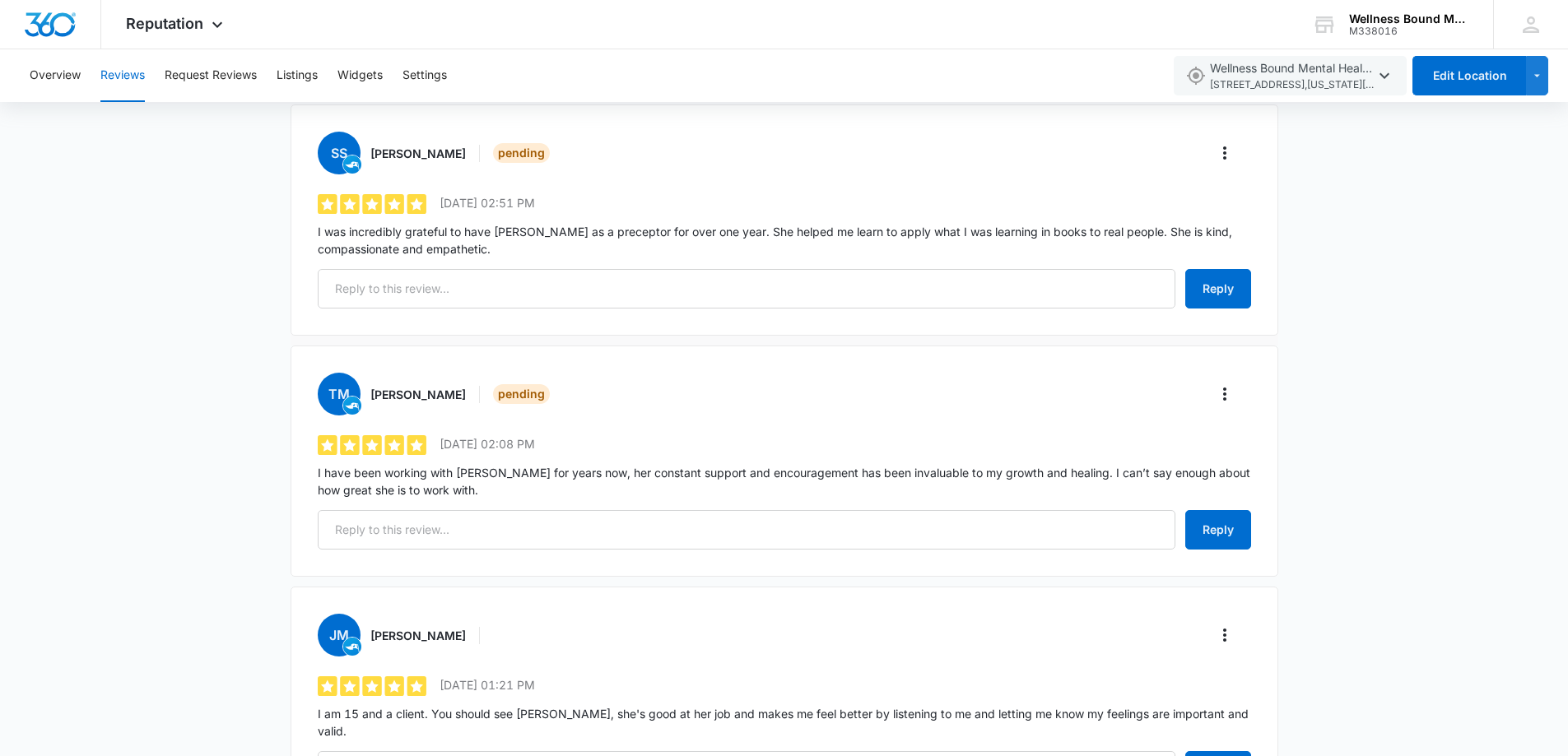
scroll to position [1755, 0]
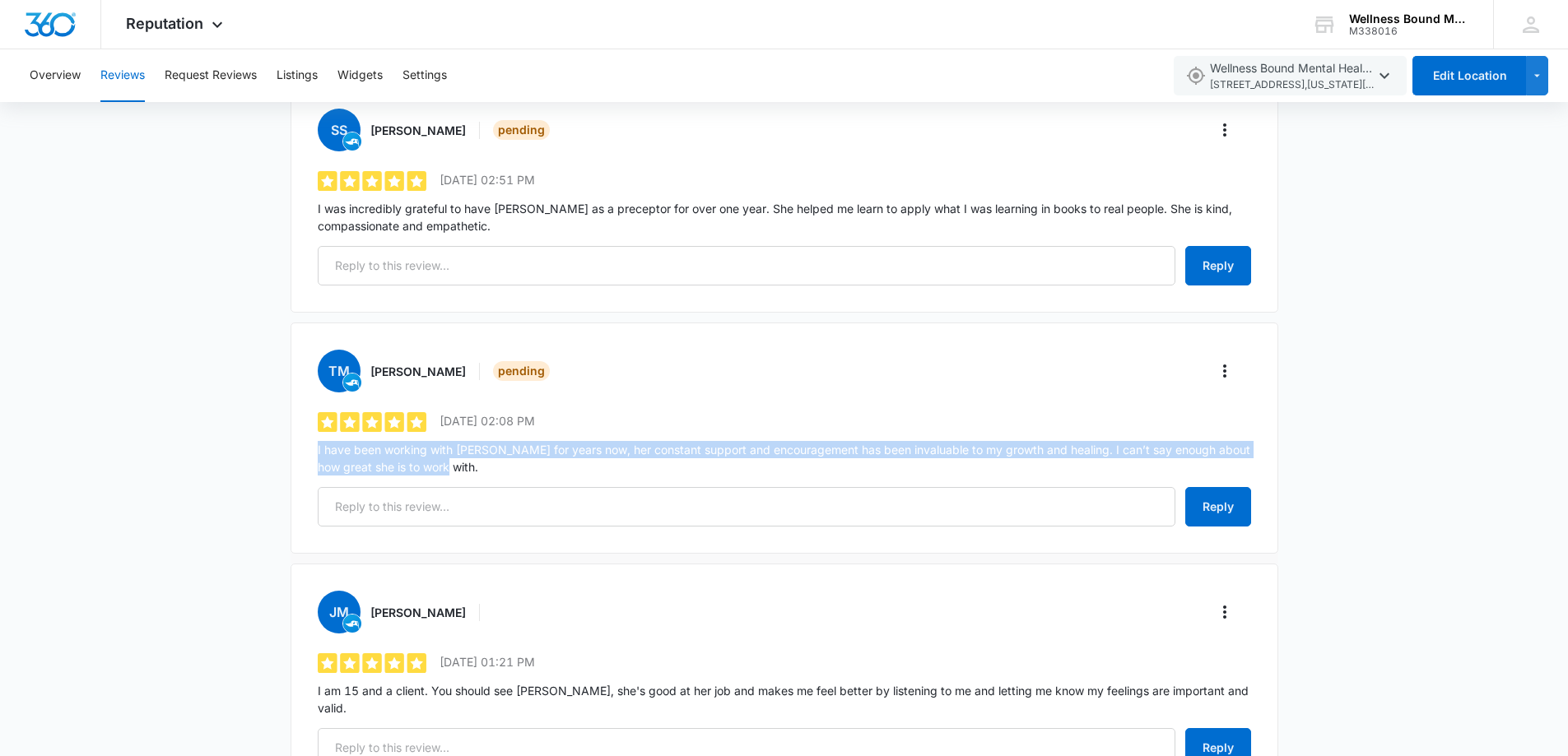
drag, startPoint x: 386, startPoint y: 451, endPoint x: 309, endPoint y: 429, distance: 80.1
click at [309, 429] on div "TM [PERSON_NAME] Pending 5 out of 5 [DATE] 02:08 PM I have been working with [P…" at bounding box center [784, 437] width 987 height 231
copy p "I have been working with [PERSON_NAME] for years now, her constant support and …"
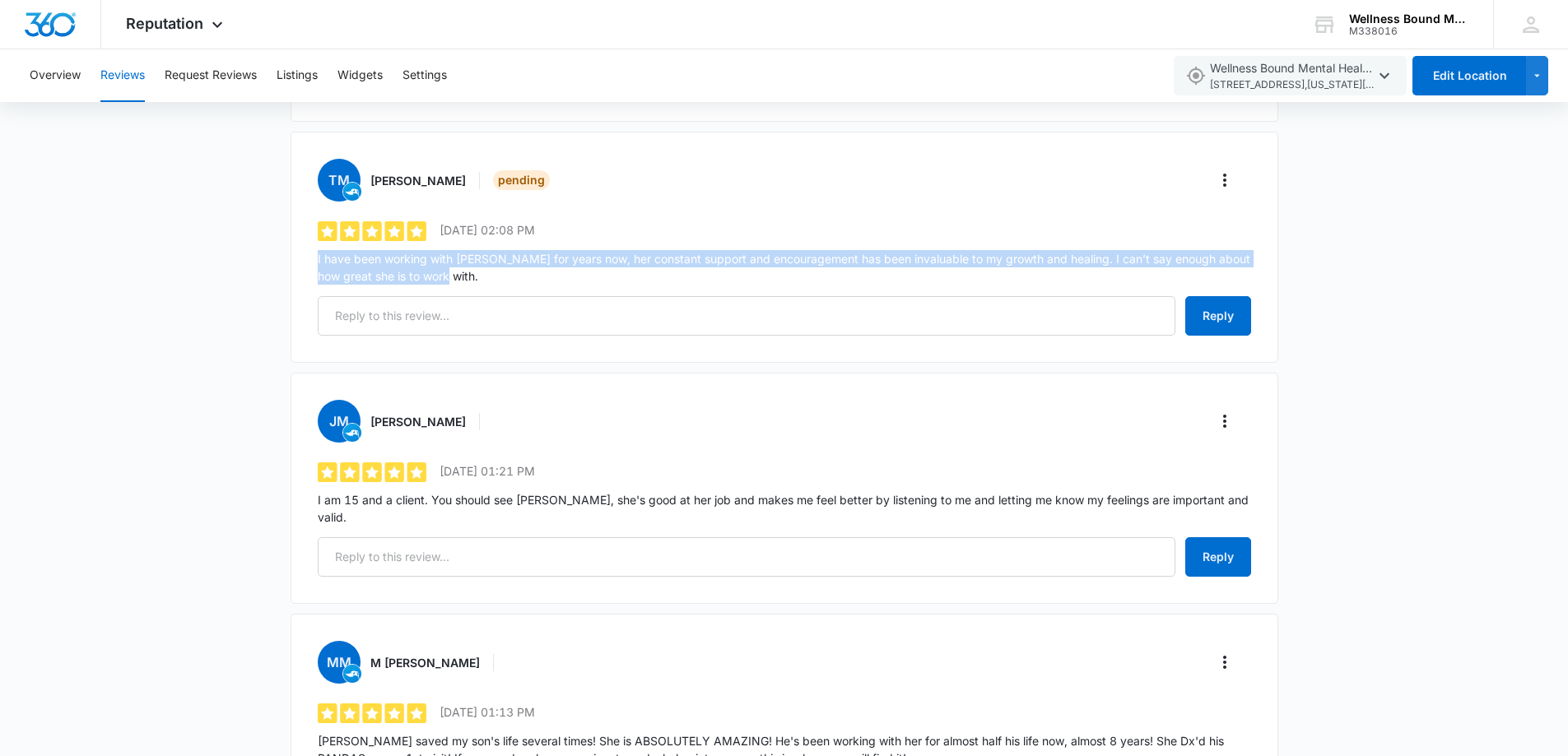
scroll to position [1975, 0]
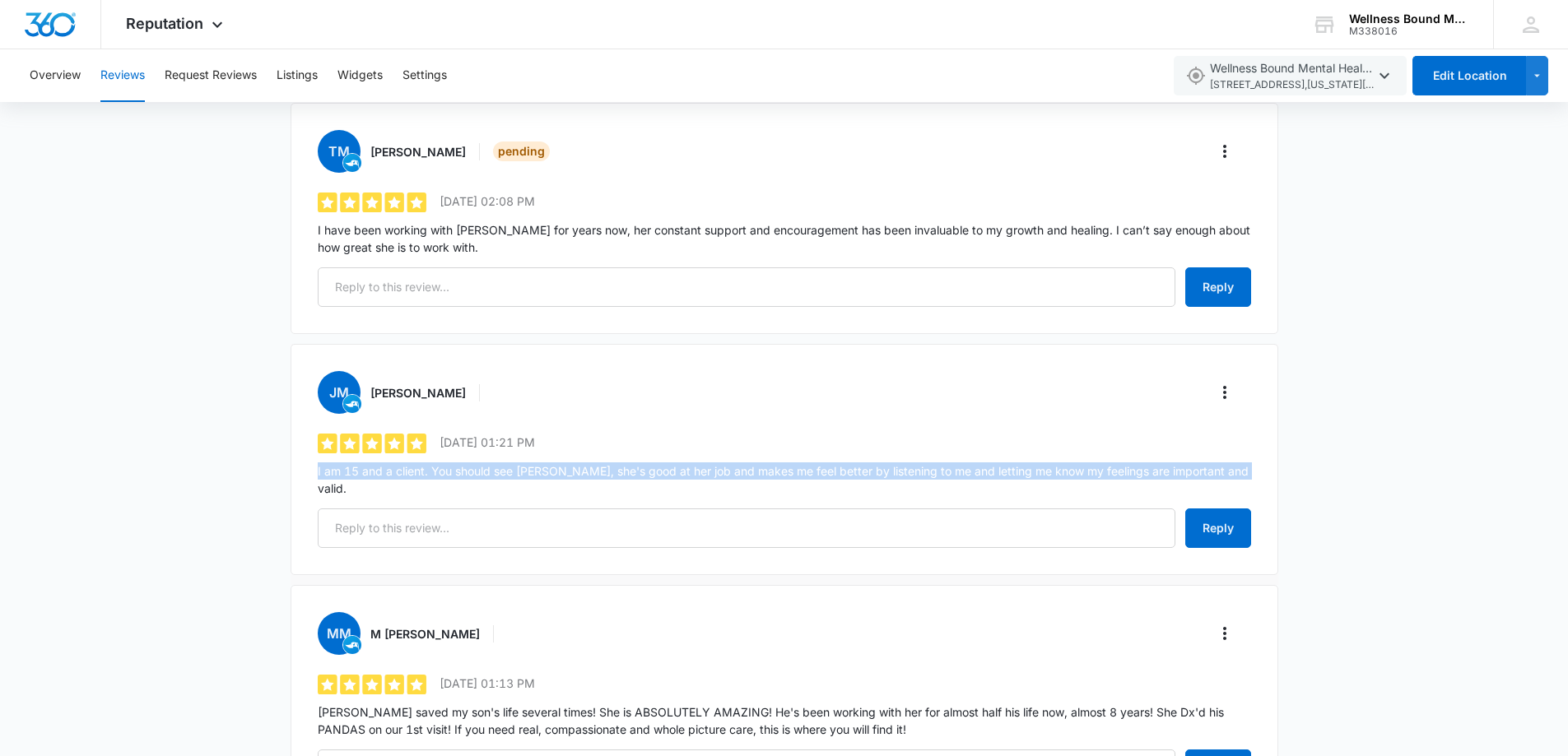
drag, startPoint x: 1232, startPoint y: 452, endPoint x: 309, endPoint y: 449, distance: 923.0
click at [309, 449] on div "[PERSON_NAME] 5 out of 5 [DATE] 01:21 PM I am 15 and a client. You should see […" at bounding box center [784, 459] width 987 height 231
copy p "I am 15 and a client. You should see [PERSON_NAME], she's good at her job and m…"
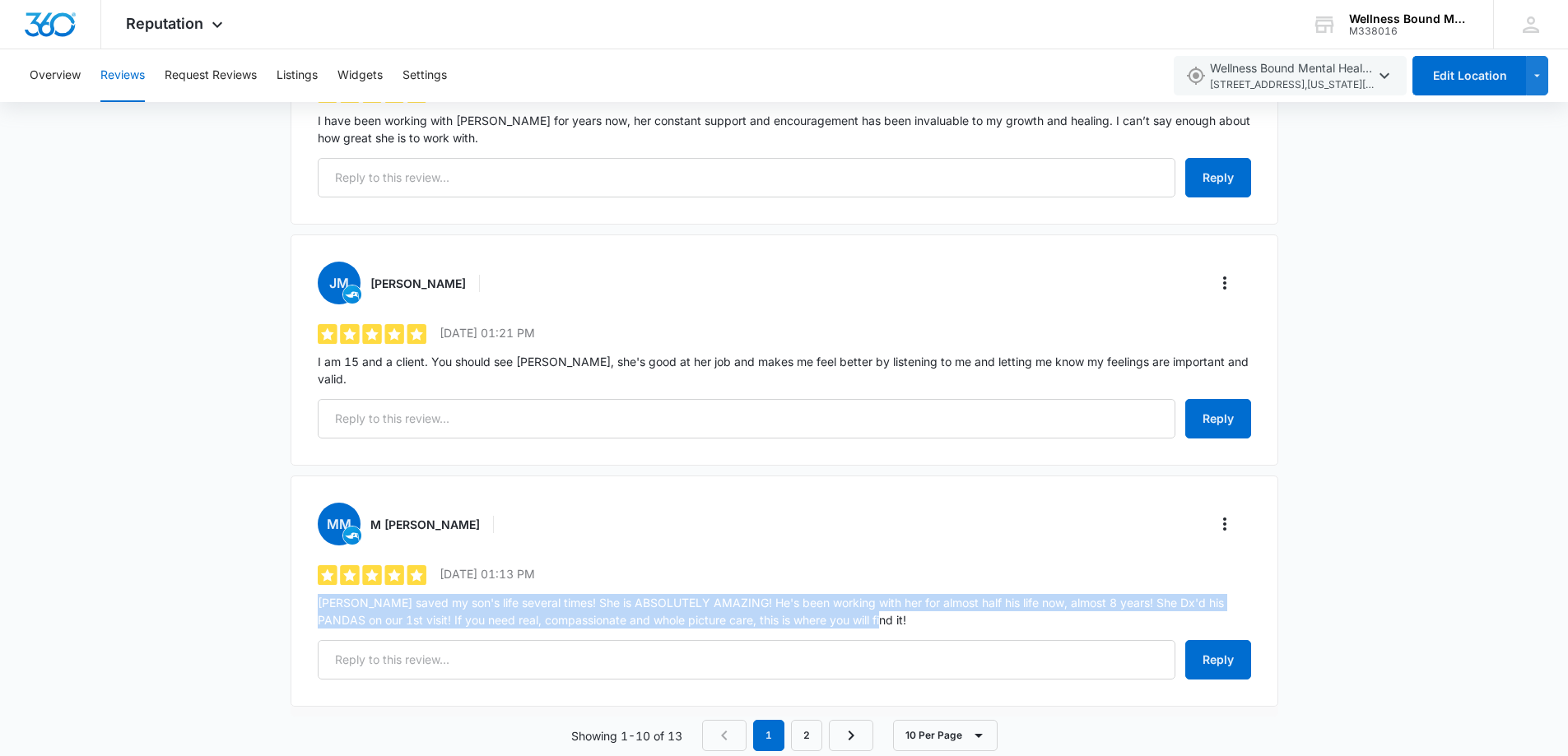
drag, startPoint x: 848, startPoint y: 586, endPoint x: 311, endPoint y: 567, distance: 537.3
click at [311, 567] on div "[PERSON_NAME] 5 out of 5 [DATE] 01:13 PM [PERSON_NAME] saved my son's life seve…" at bounding box center [784, 591] width 987 height 231
copy p "[PERSON_NAME] saved my son's life several times! She is ABSOLUTELY AMAZING! He'…"
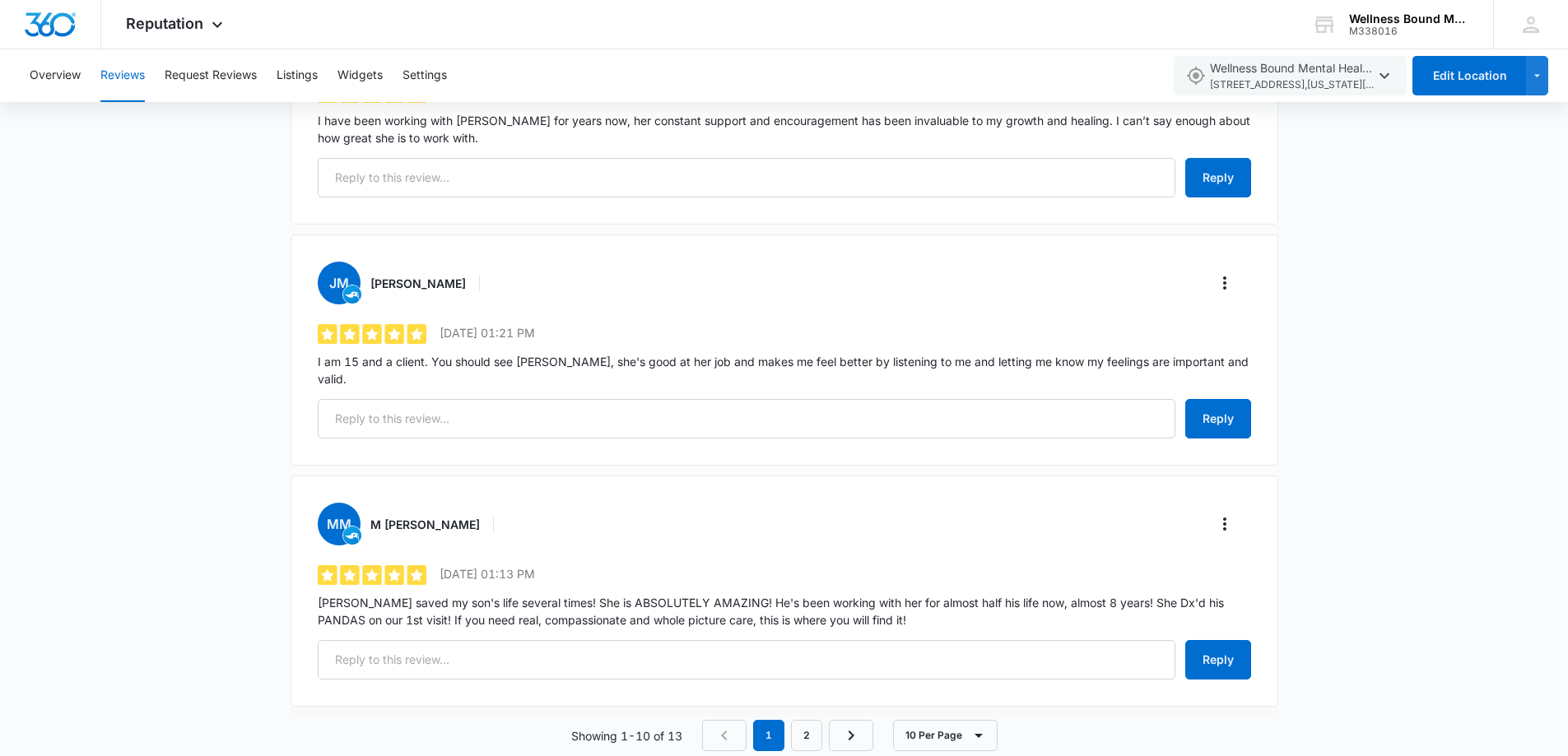
click at [584, 503] on div "[PERSON_NAME]" at bounding box center [784, 524] width 933 height 43
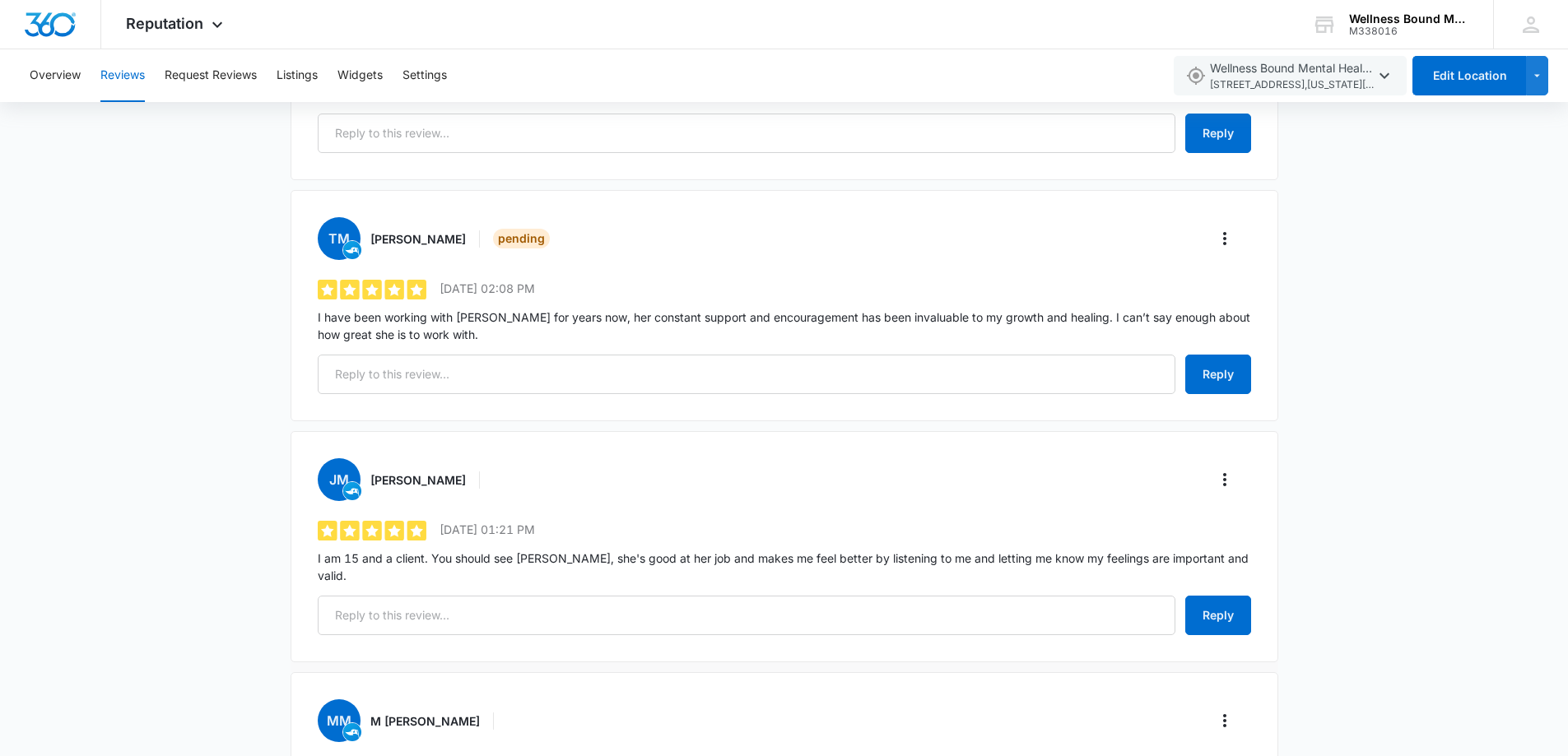
scroll to position [1864, 0]
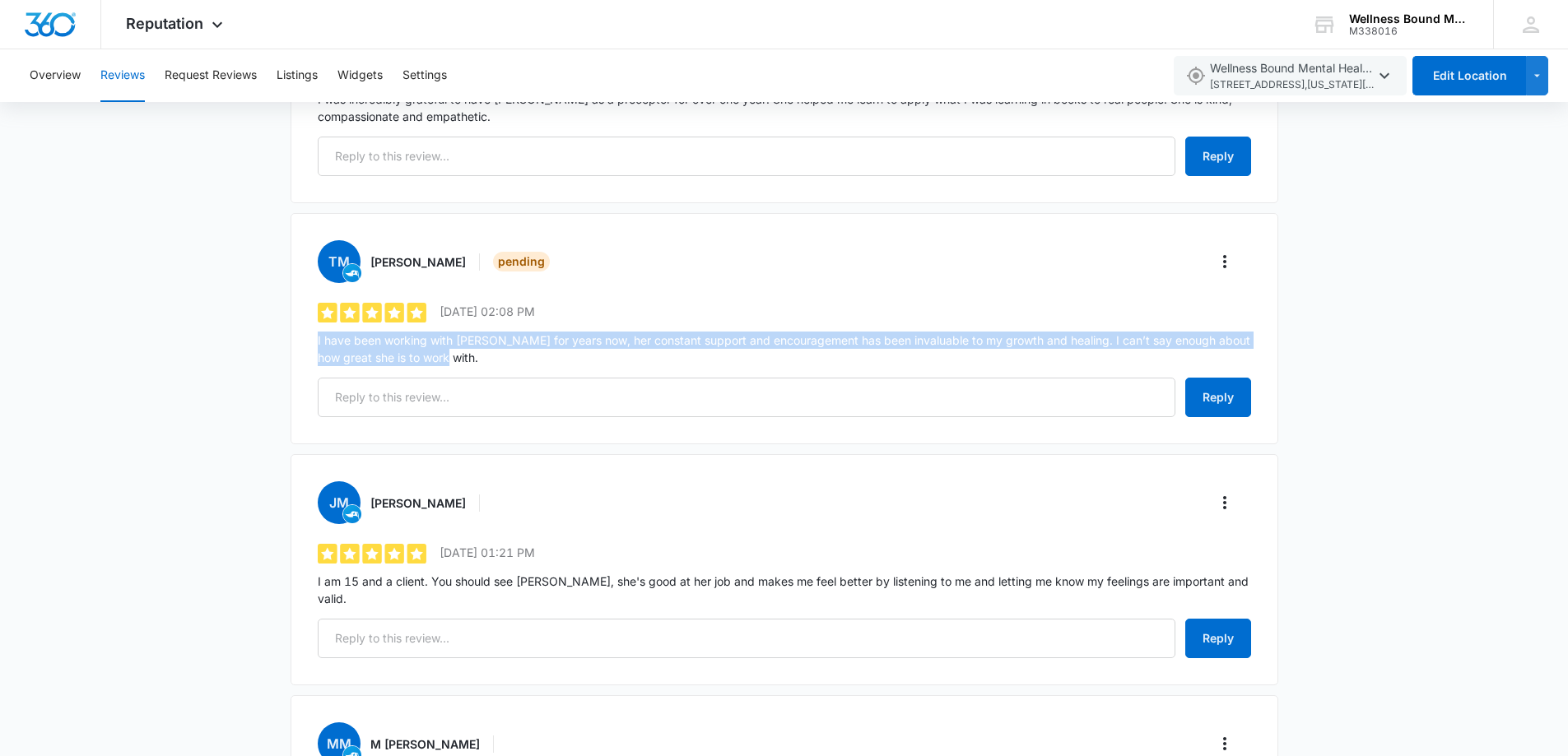
drag, startPoint x: 457, startPoint y: 344, endPoint x: 285, endPoint y: 314, distance: 174.6
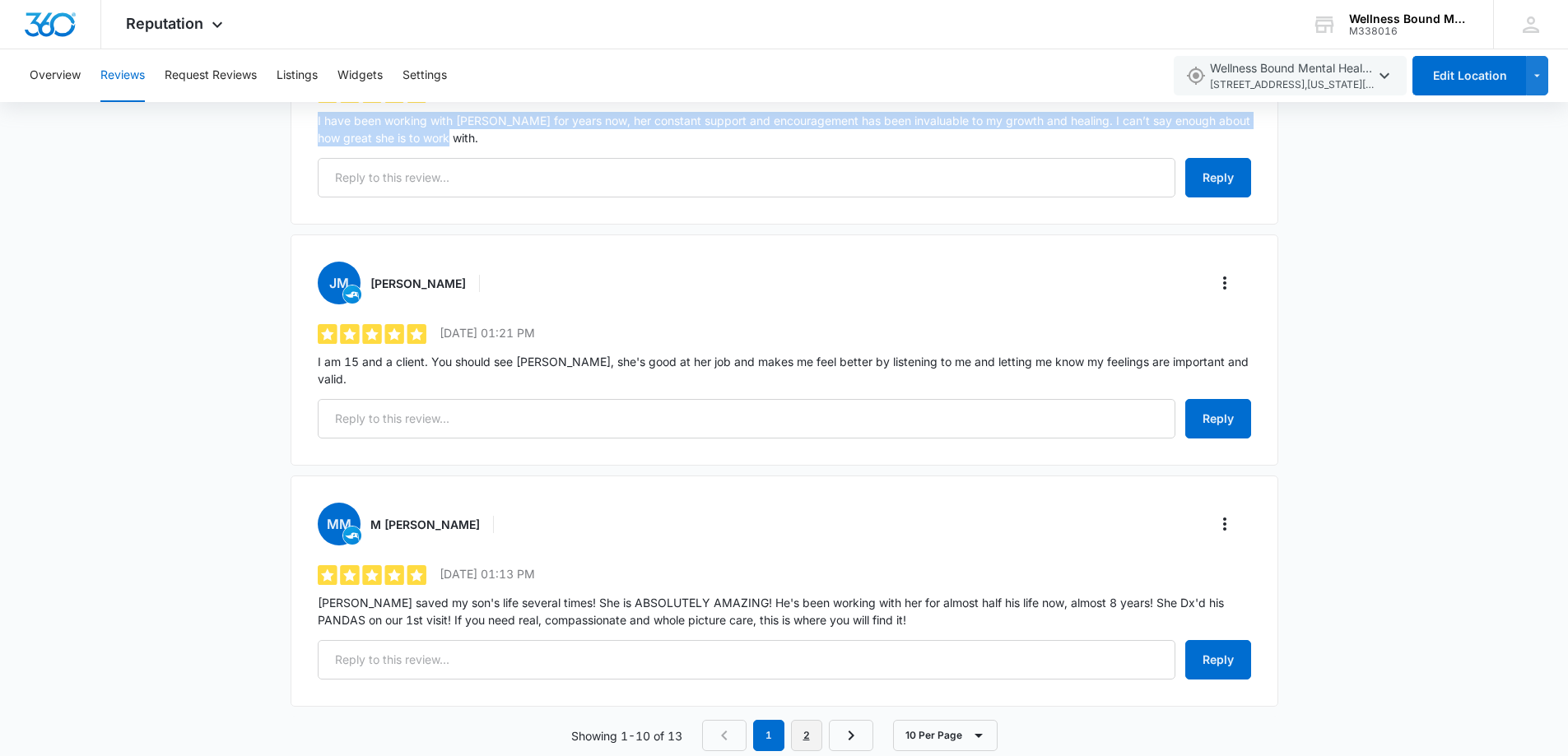
click at [810, 720] on link "2" at bounding box center [806, 735] width 31 height 31
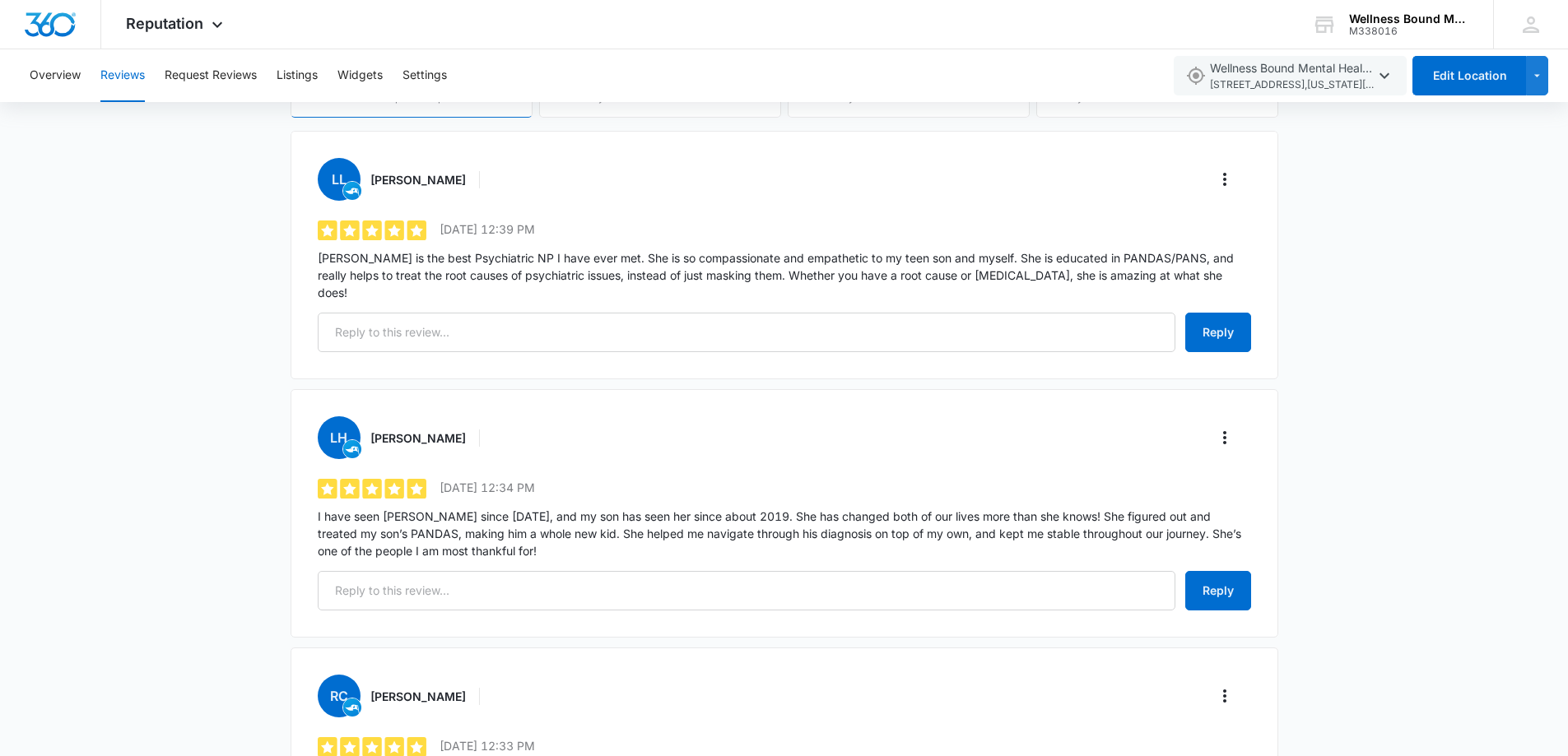
scroll to position [194, 0]
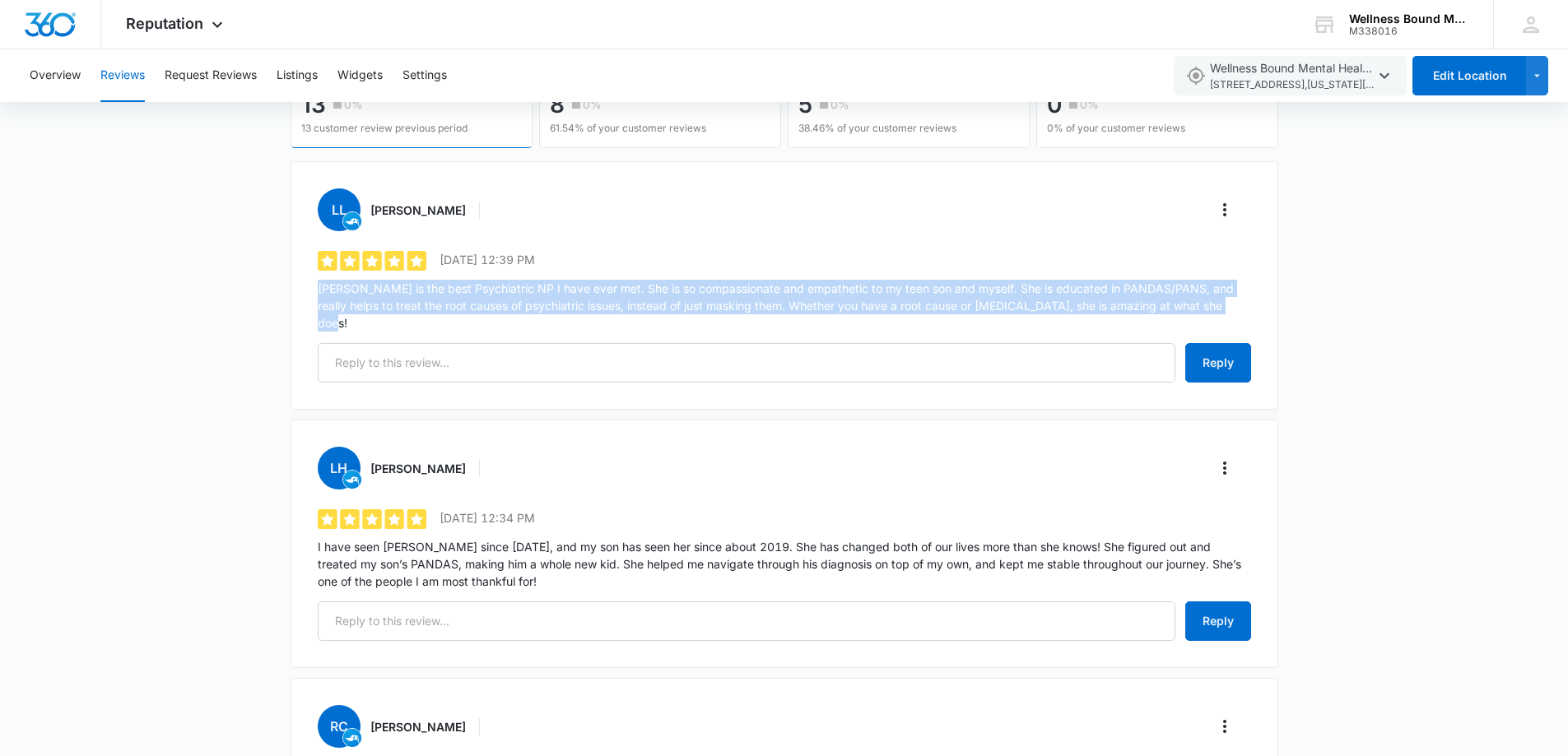
drag, startPoint x: 1223, startPoint y: 309, endPoint x: 303, endPoint y: 290, distance: 920.2
click at [303, 290] on div "[PERSON_NAME] 5 out of 5 [DATE] 12:39 PM [PERSON_NAME] is the best Psychiatric …" at bounding box center [784, 285] width 987 height 248
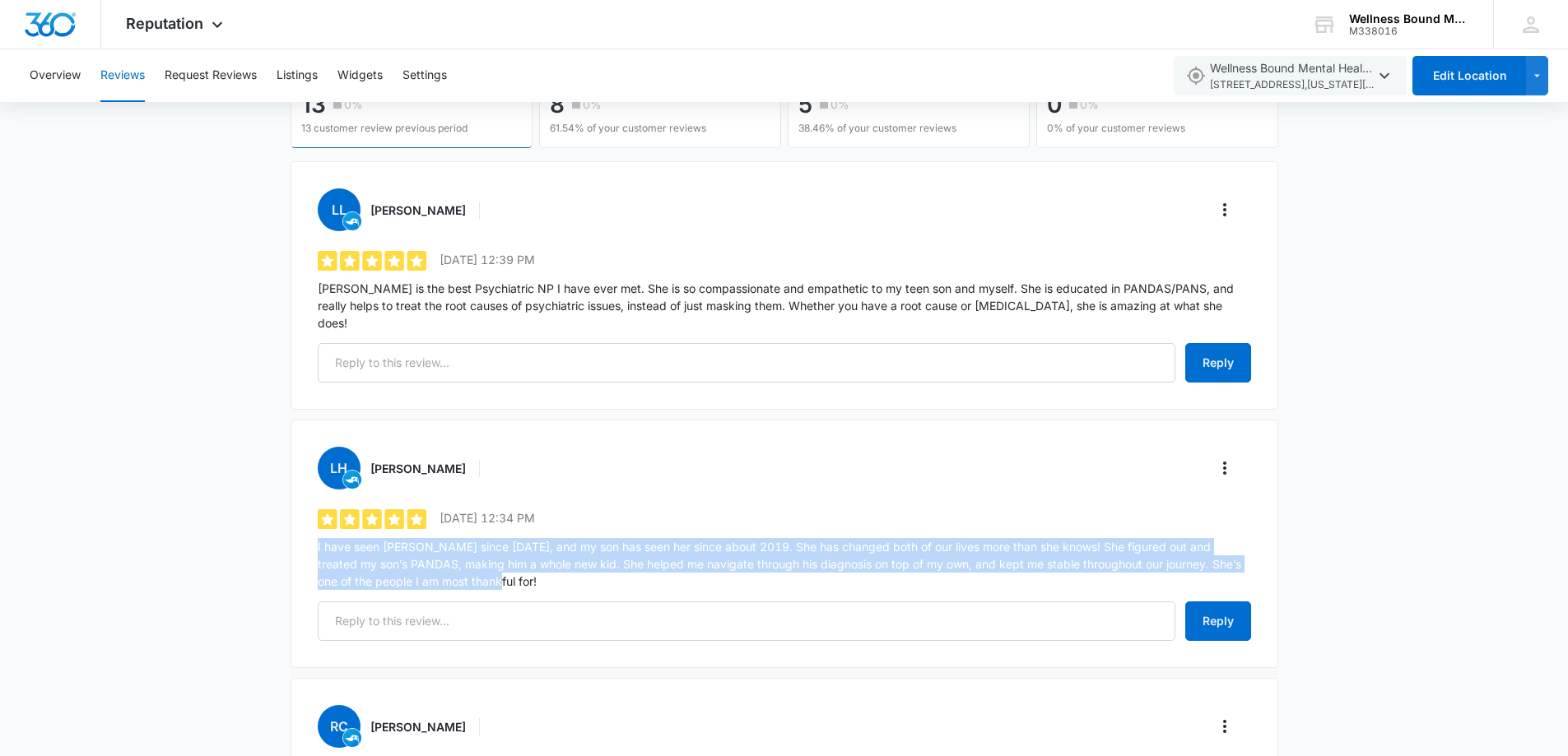
drag, startPoint x: 442, startPoint y: 564, endPoint x: 303, endPoint y: 531, distance: 142.9
click at [303, 531] on div "[PERSON_NAME] 5 out of 5 [DATE] 12:34 PM I have seen [PERSON_NAME] since [DATE]…" at bounding box center [784, 544] width 987 height 248
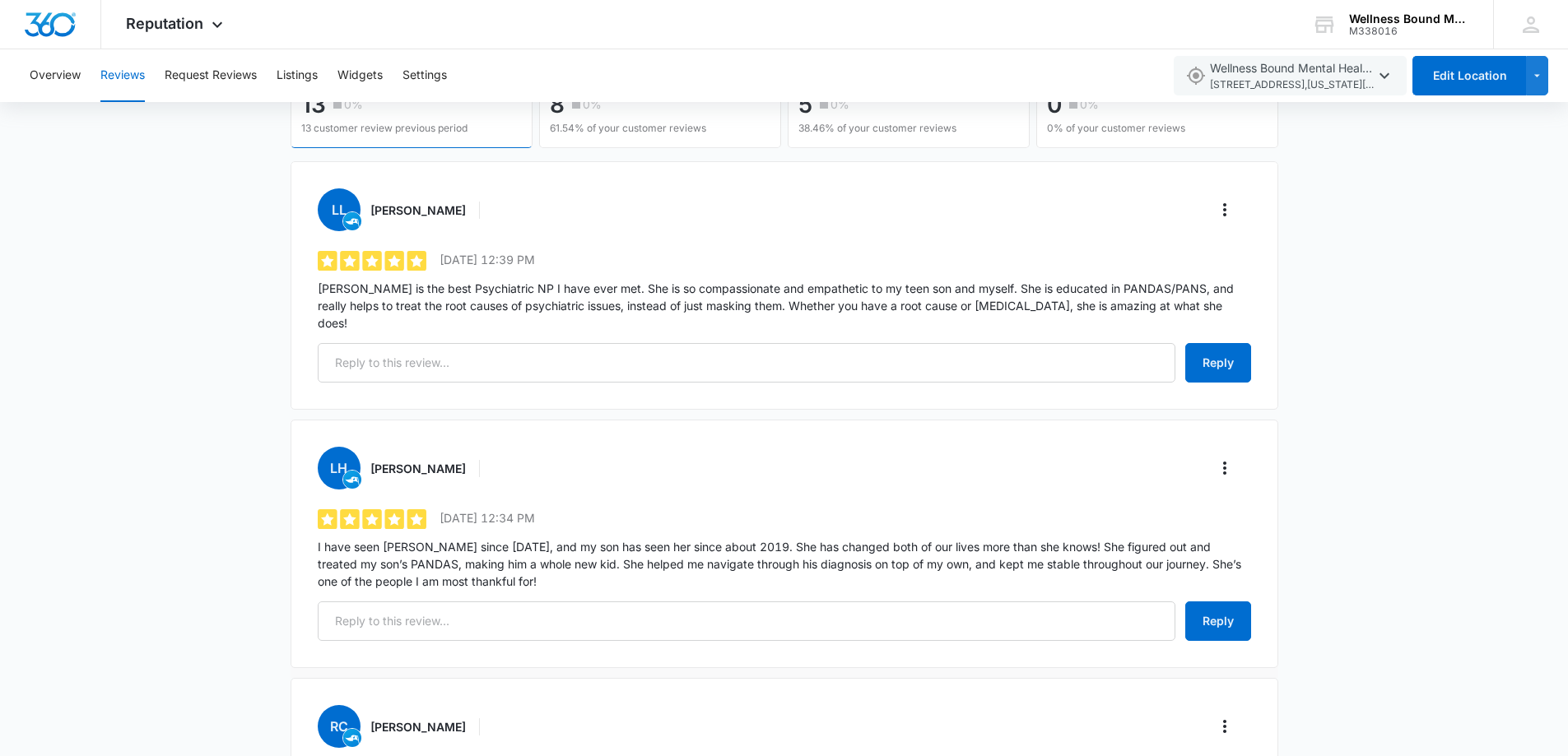
click at [673, 447] on div "[PERSON_NAME]" at bounding box center [784, 468] width 933 height 43
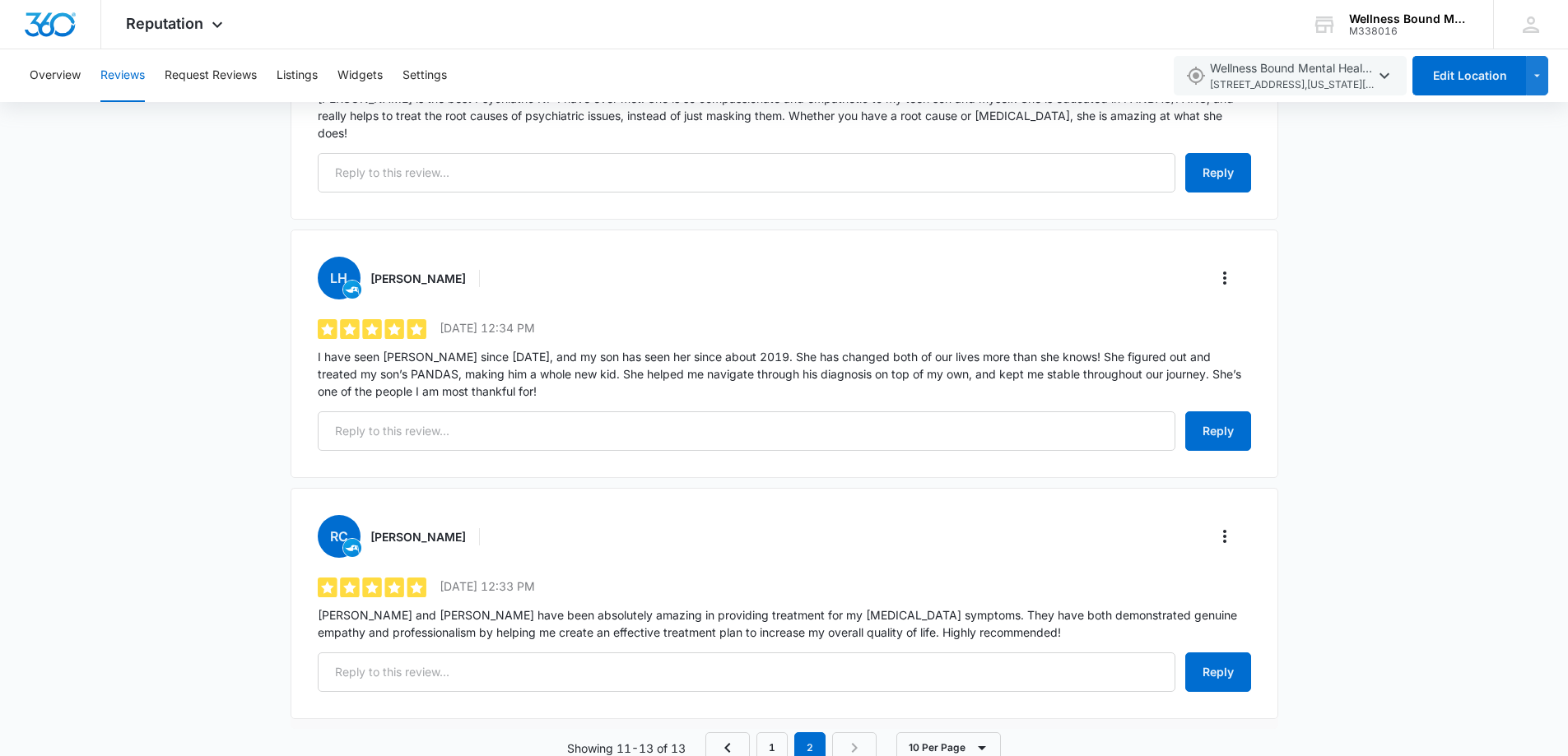
scroll to position [414, 0]
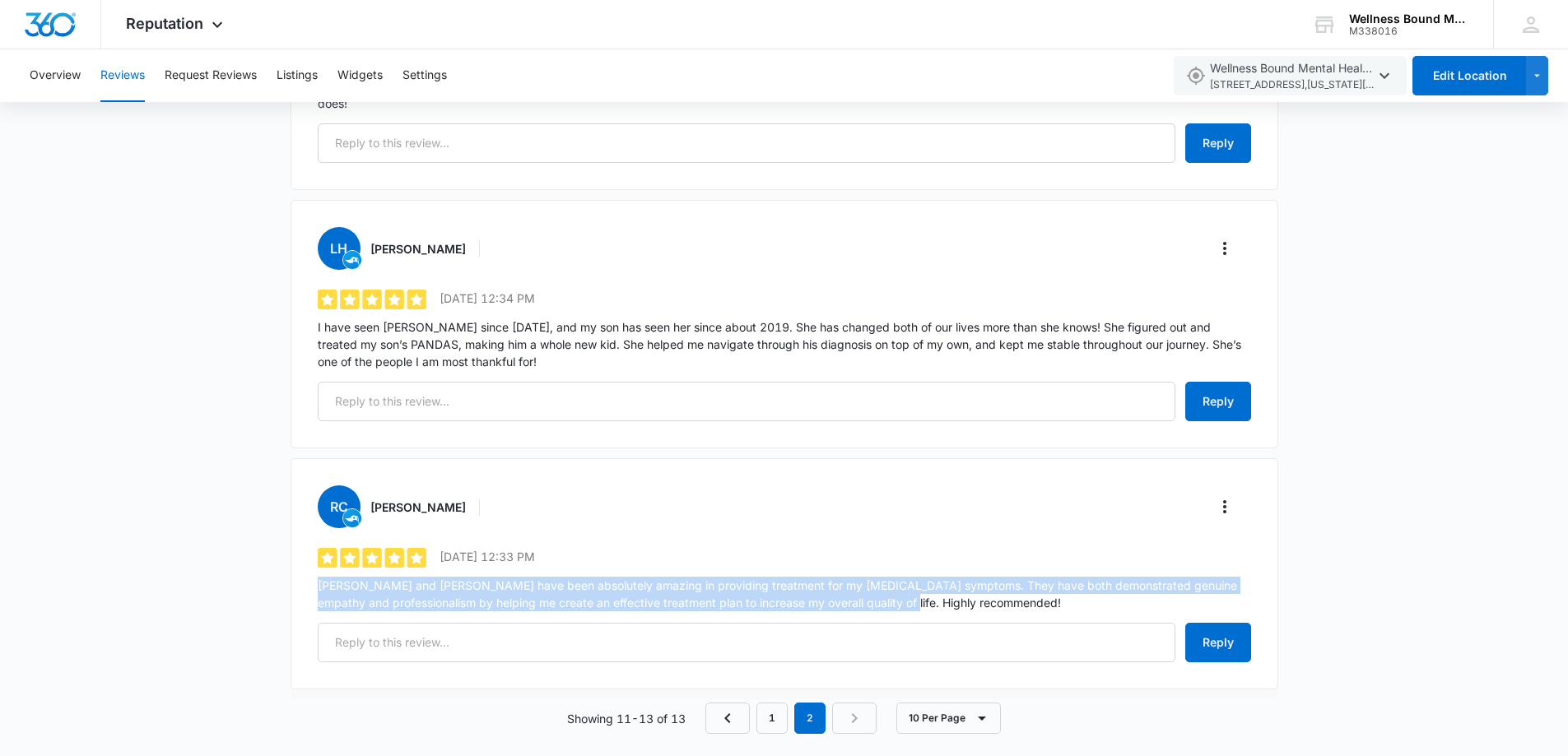
drag, startPoint x: 895, startPoint y: 588, endPoint x: 302, endPoint y: 568, distance: 593.3
click at [302, 568] on div "[PERSON_NAME] [PERSON_NAME] 5 out of 5 [DATE] 12:33 PM [PERSON_NAME] and [PERSO…" at bounding box center [784, 574] width 987 height 231
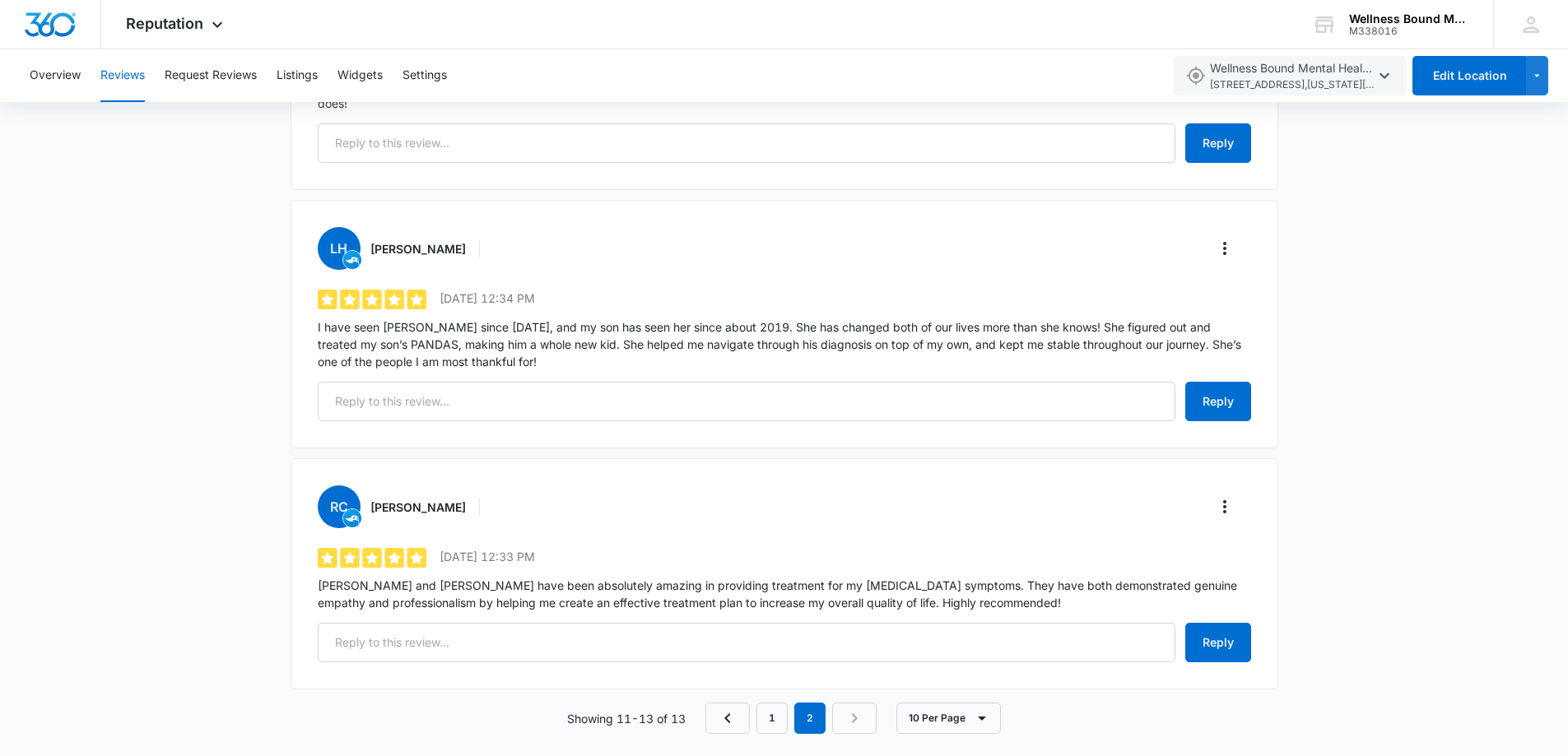
click at [863, 427] on div "[PERSON_NAME] 5 out of 5 [DATE] 12:34 PM I have seen [PERSON_NAME] since [DATE]…" at bounding box center [784, 324] width 987 height 248
click at [773, 704] on link "1" at bounding box center [772, 718] width 31 height 31
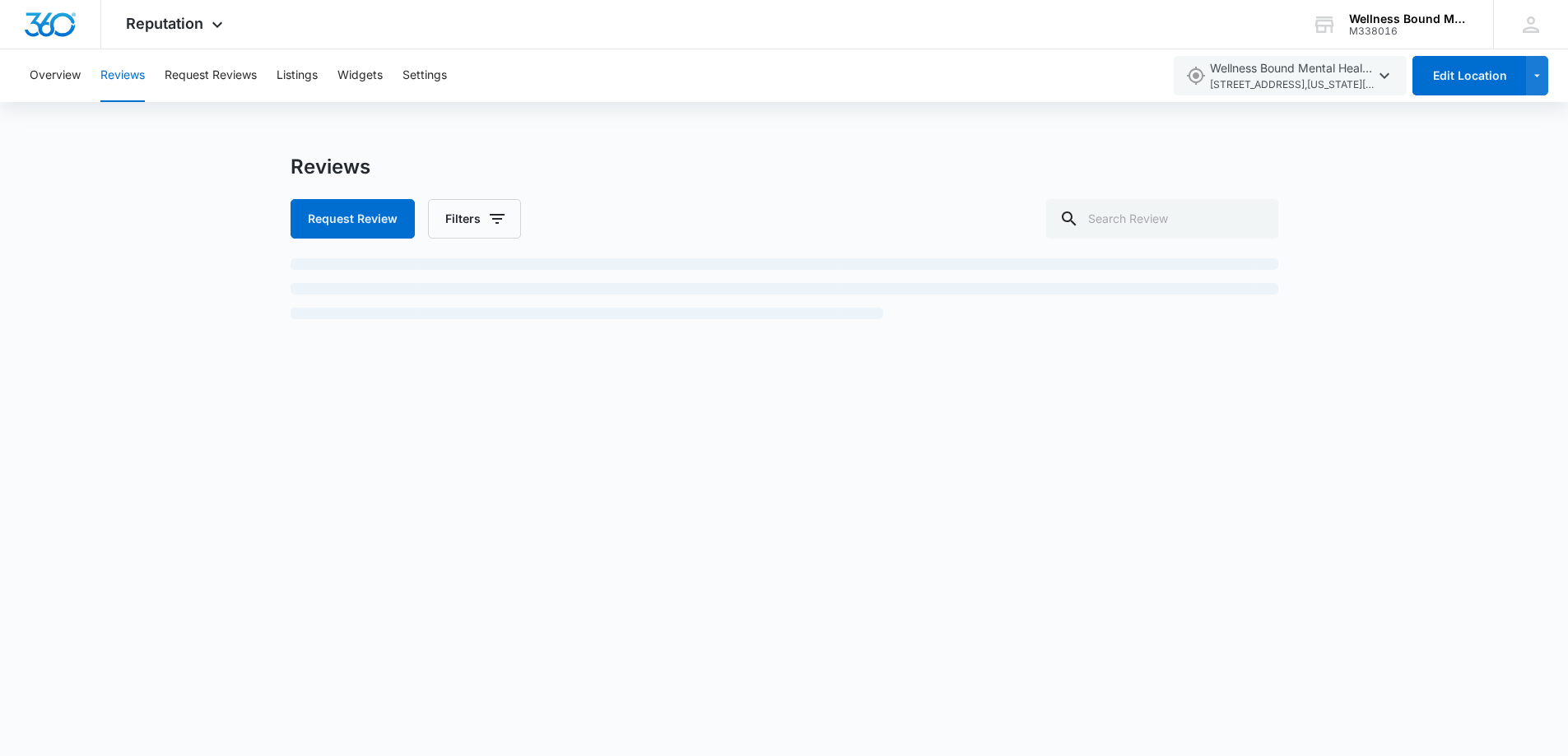
scroll to position [0, 0]
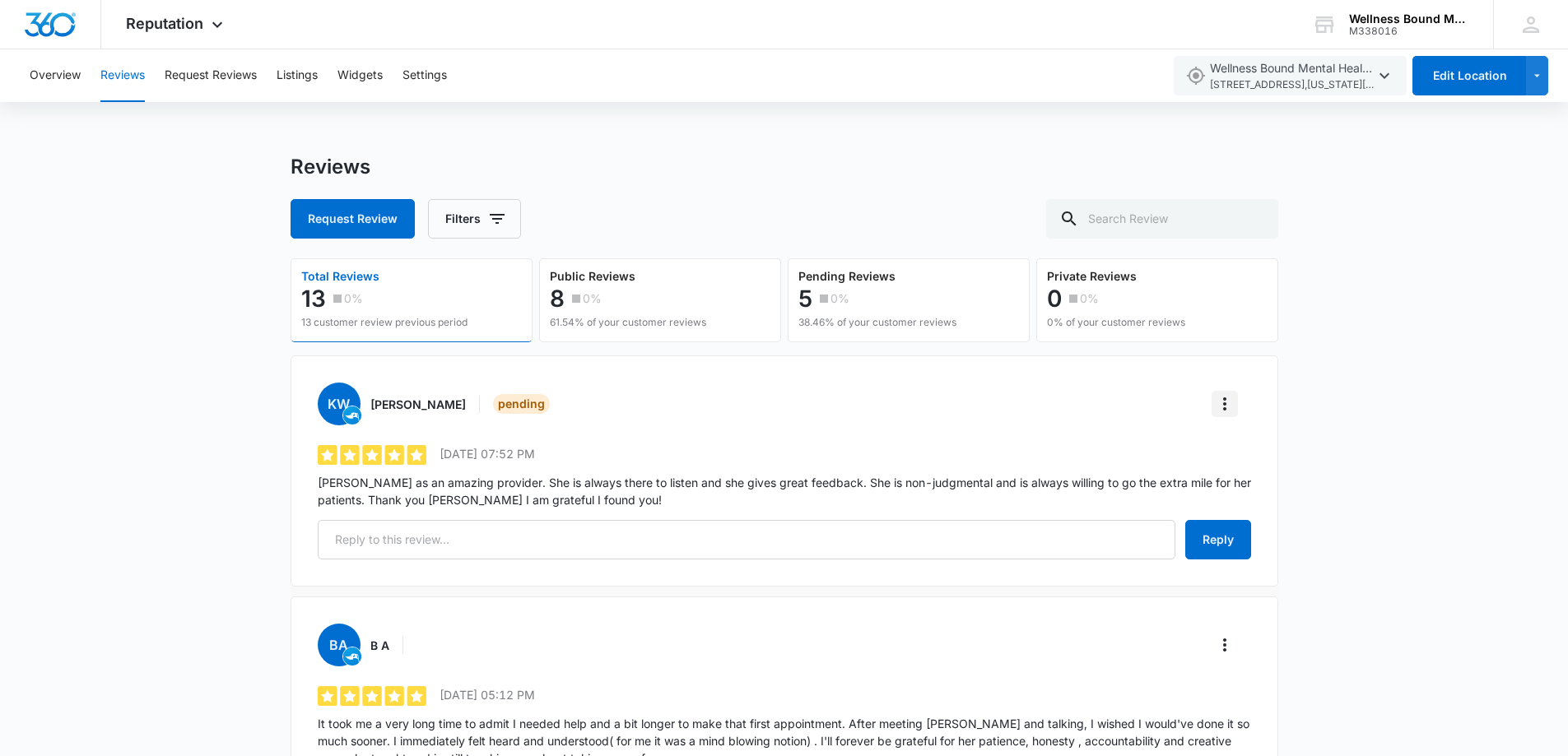
click at [1226, 405] on icon "More" at bounding box center [1224, 404] width 20 height 20
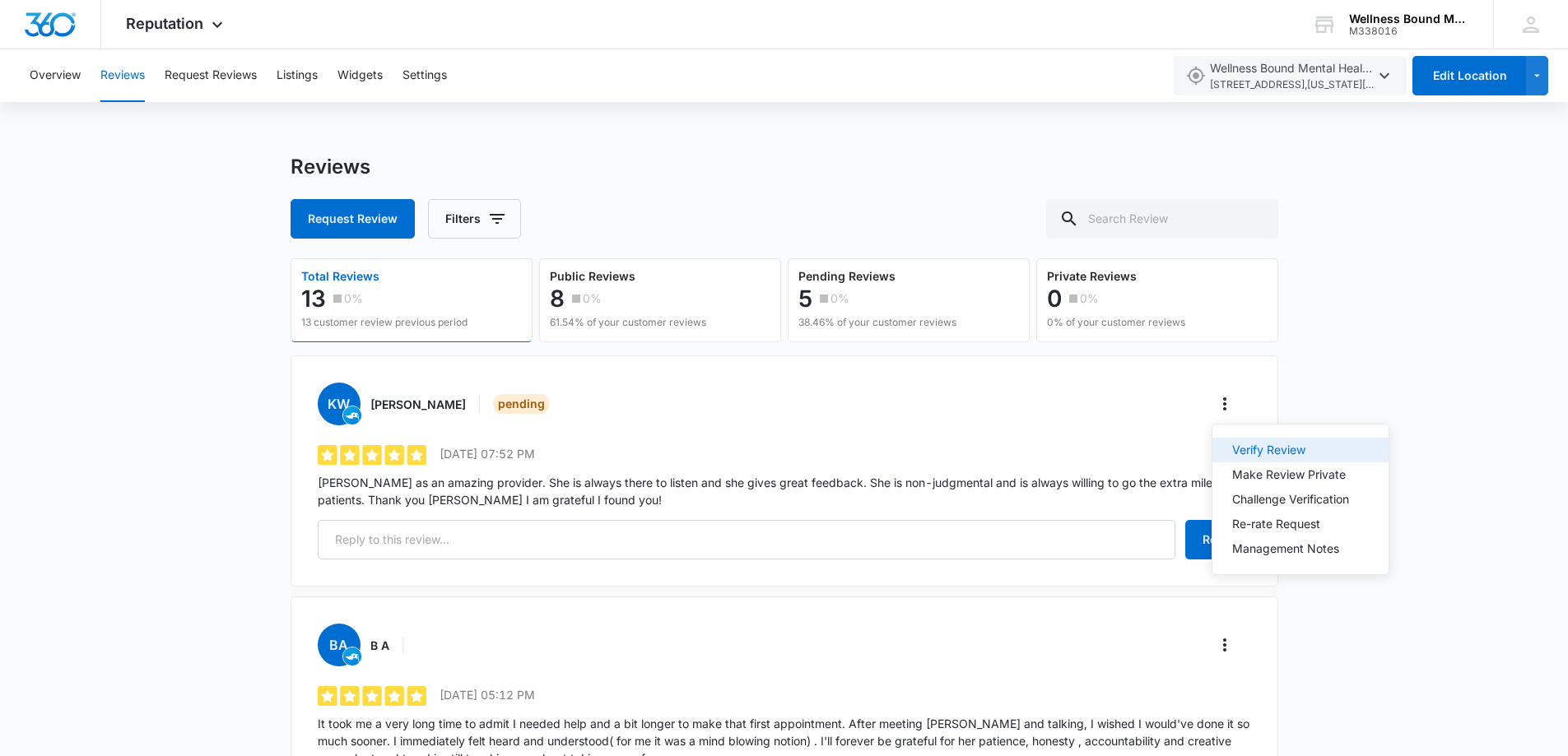
click at [1292, 452] on div "Verify Review" at bounding box center [1290, 449] width 117 height 11
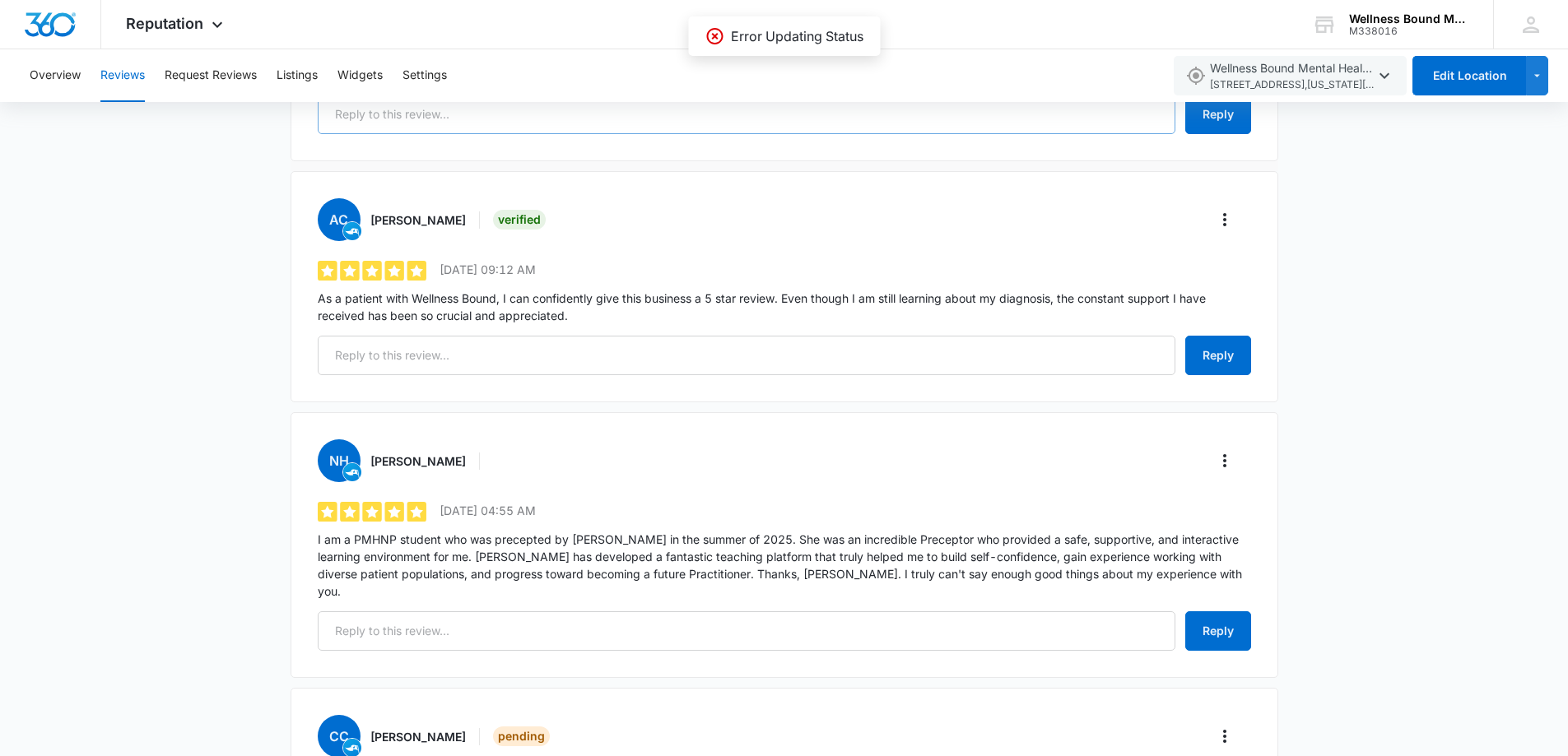
scroll to position [878, 0]
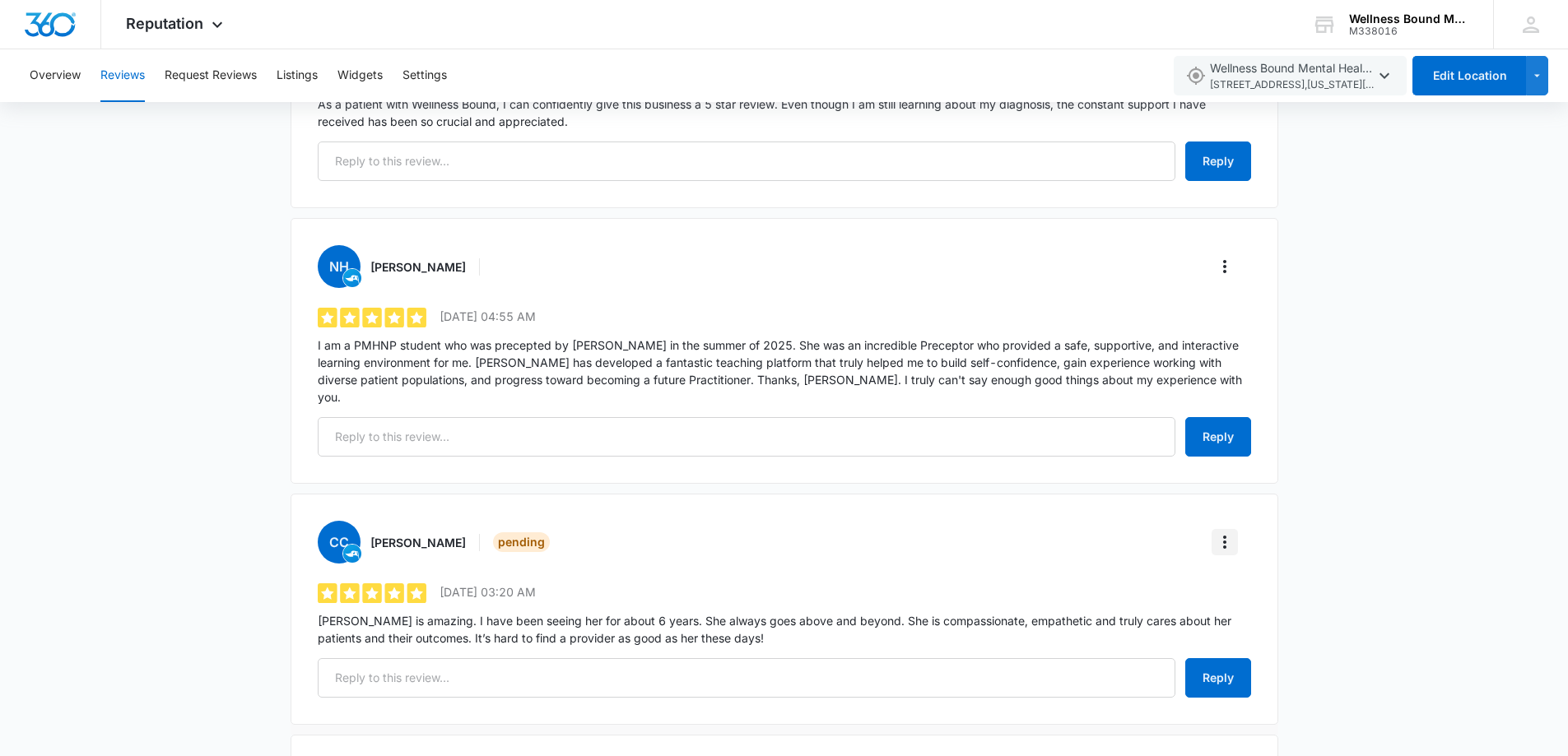
click at [1224, 536] on icon "More" at bounding box center [1224, 542] width 3 height 13
click at [1273, 565] on div "Verify Review" at bounding box center [1290, 570] width 117 height 11
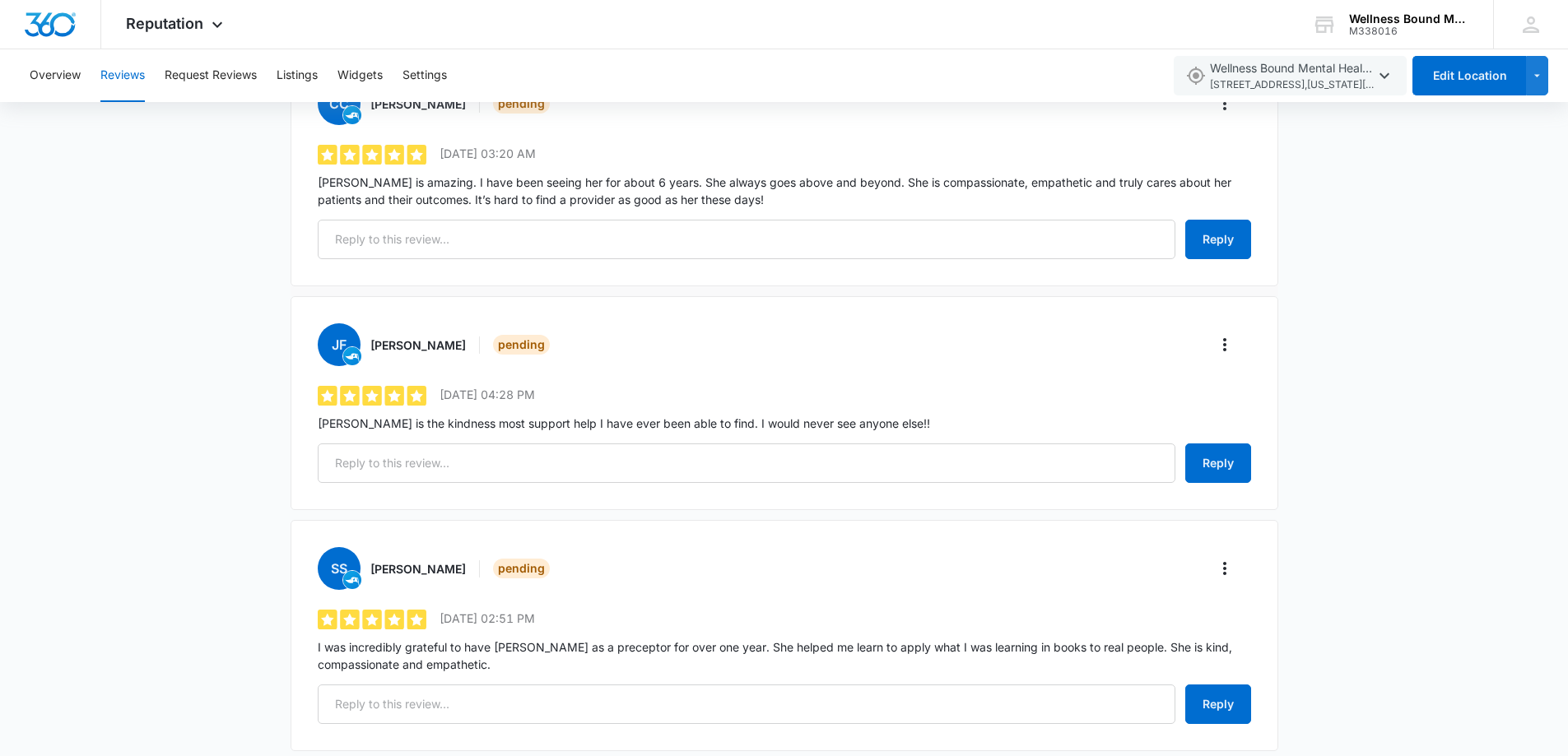
scroll to position [1536, 0]
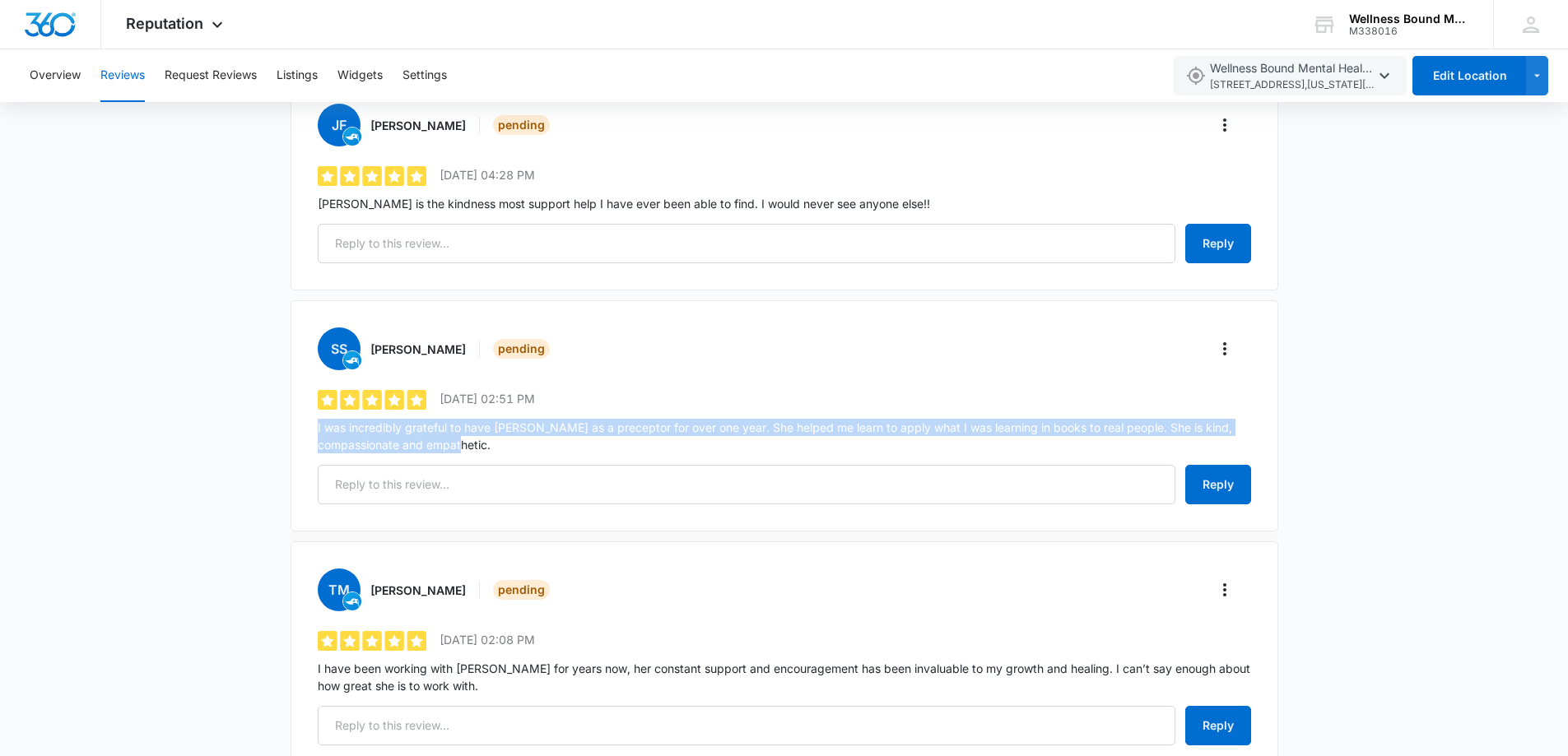
drag, startPoint x: 493, startPoint y: 424, endPoint x: 298, endPoint y: 410, distance: 195.5
click at [298, 410] on div "ss [PERSON_NAME] Pending 5 out of 5 [DATE] 02:51 PM I was incredibly grateful t…" at bounding box center [784, 416] width 987 height 231
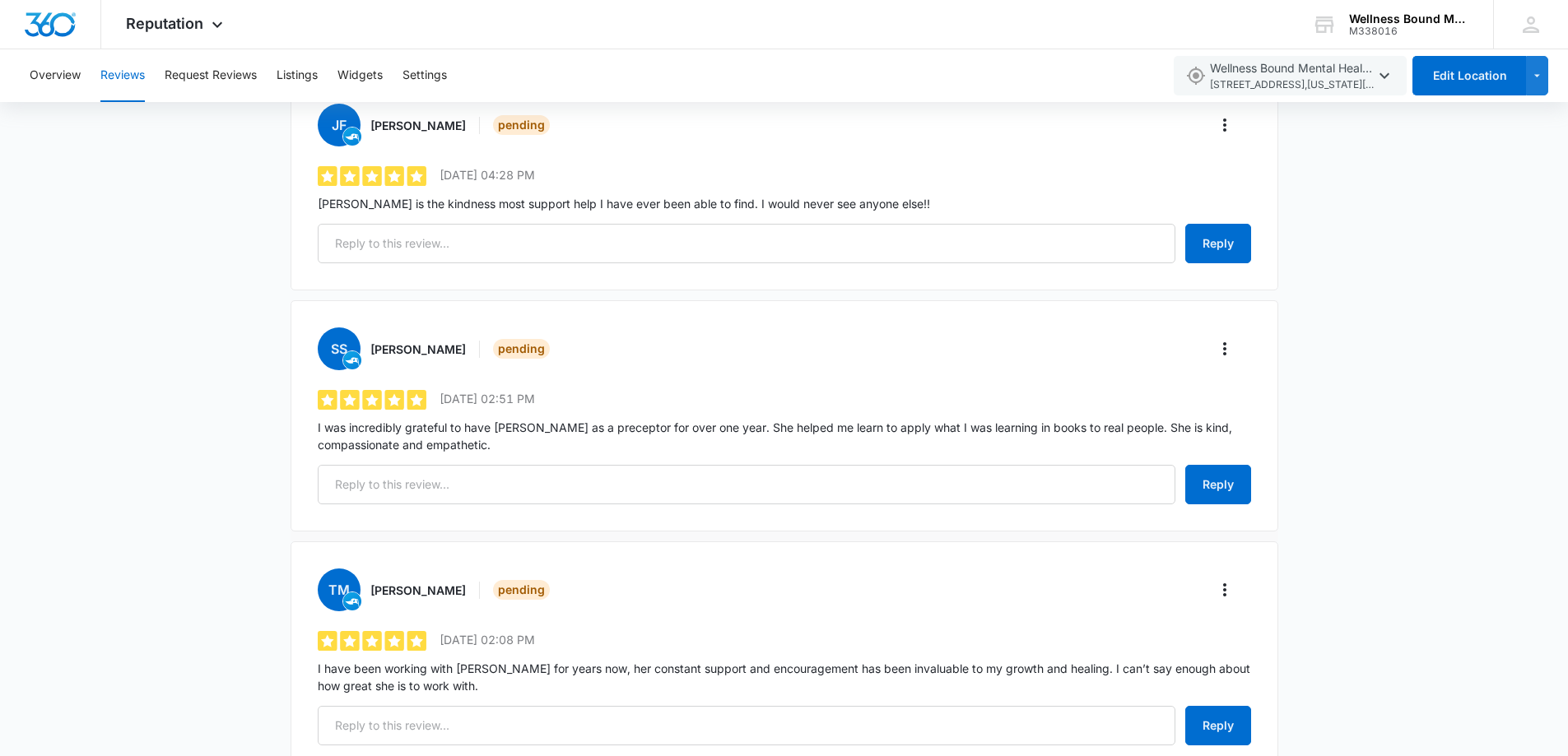
click at [915, 308] on div "ss [PERSON_NAME] Pending 5 out of 5 [DATE] 02:51 PM I was incredibly grateful t…" at bounding box center [784, 416] width 987 height 231
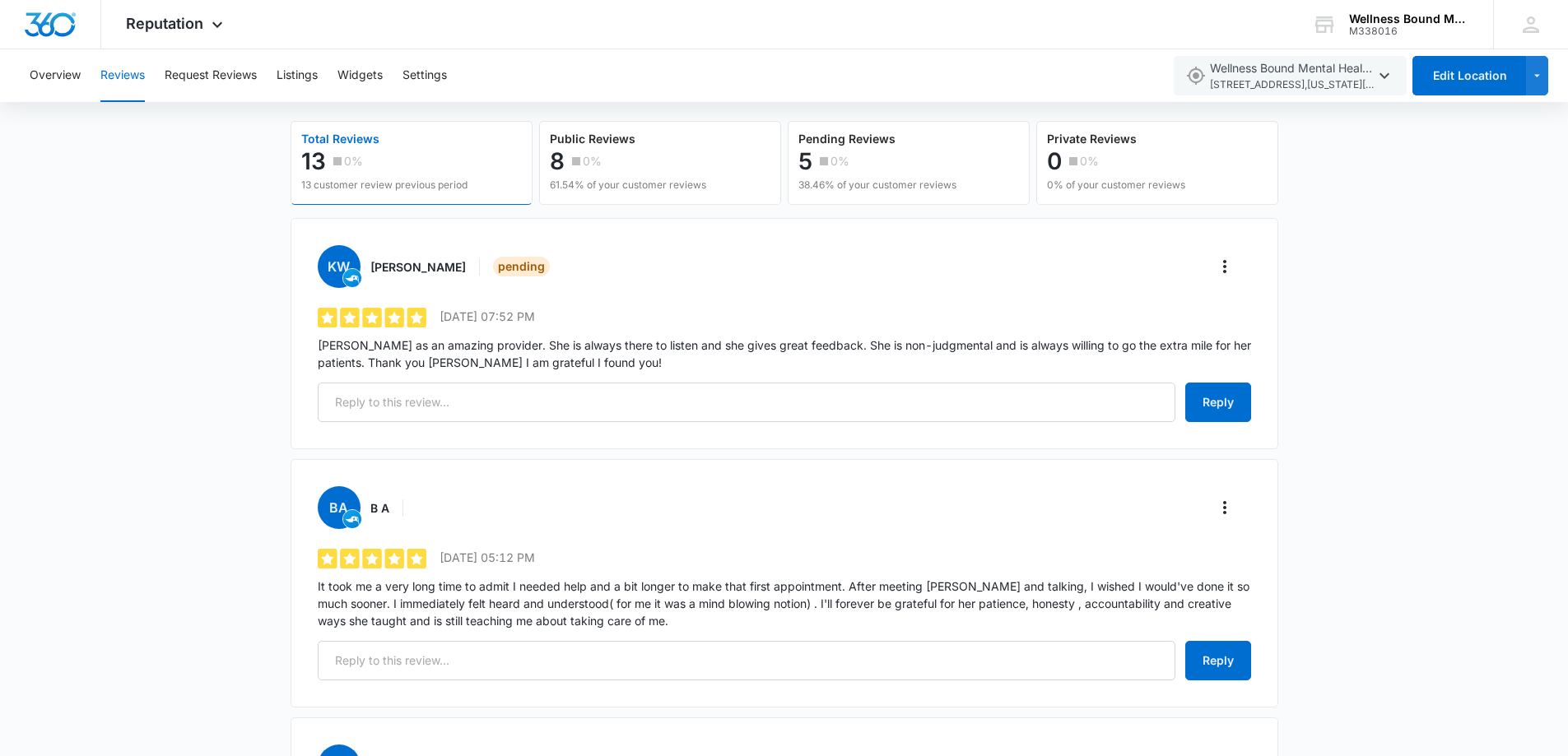
scroll to position [0, 0]
